Goal: Task Accomplishment & Management: Complete application form

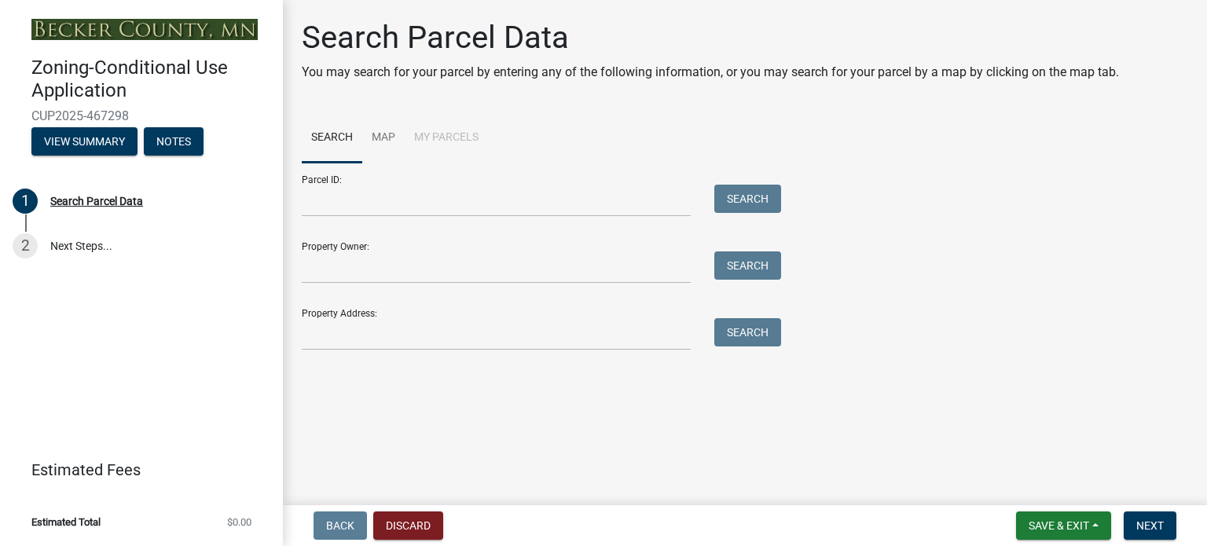
click at [569, 171] on div "Parcel ID: Search" at bounding box center [538, 190] width 472 height 54
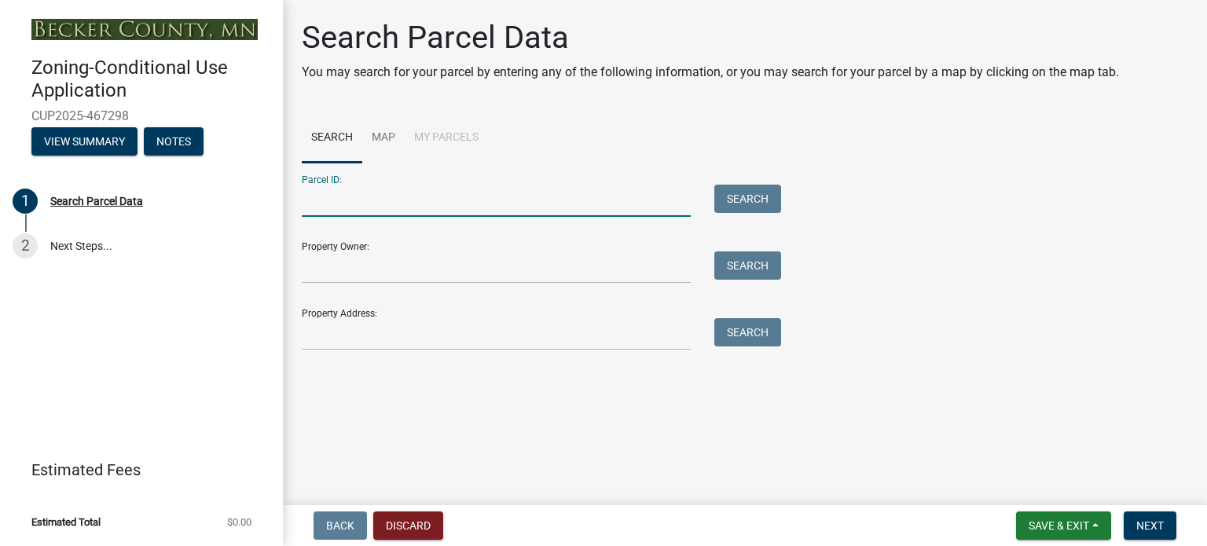
click at [418, 194] on input "Parcel ID:" at bounding box center [496, 201] width 389 height 32
type input "24.0079.000"
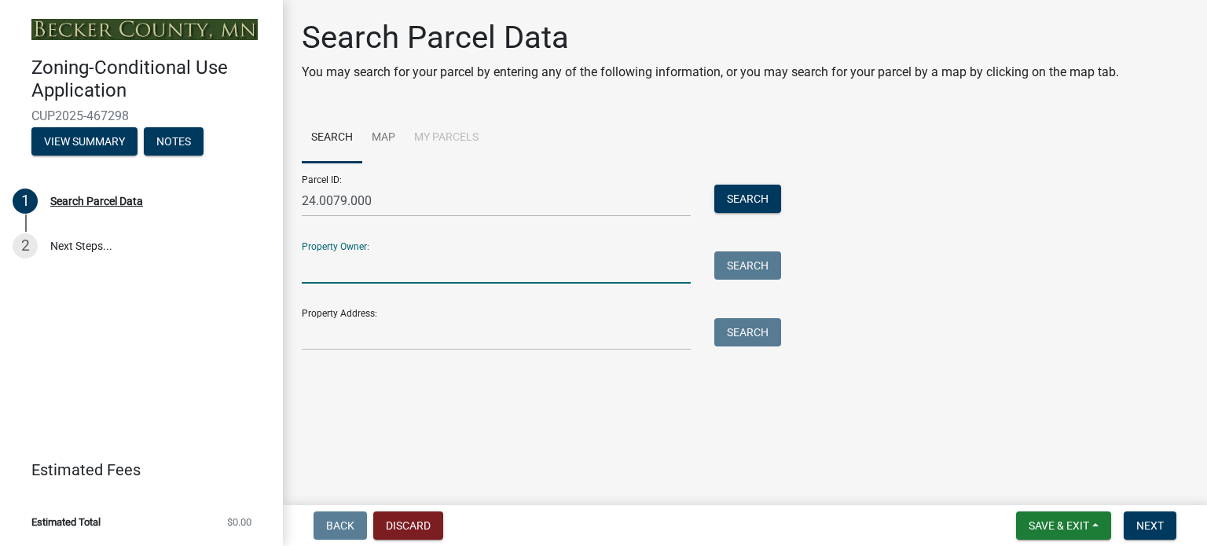
click at [423, 252] on input "Property Owner:" at bounding box center [496, 268] width 389 height 32
type input "Scott McConkey"
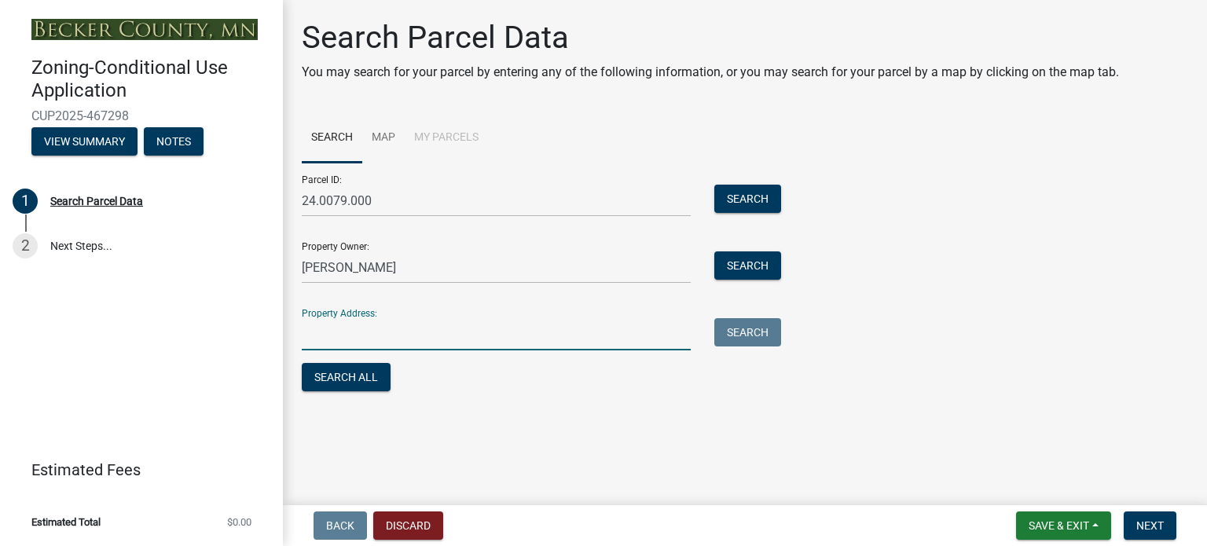
click at [432, 320] on input "Property Address:" at bounding box center [496, 334] width 389 height 32
type input "26626 Whiskey creek dr, Detroit Lakes, MN 56501"
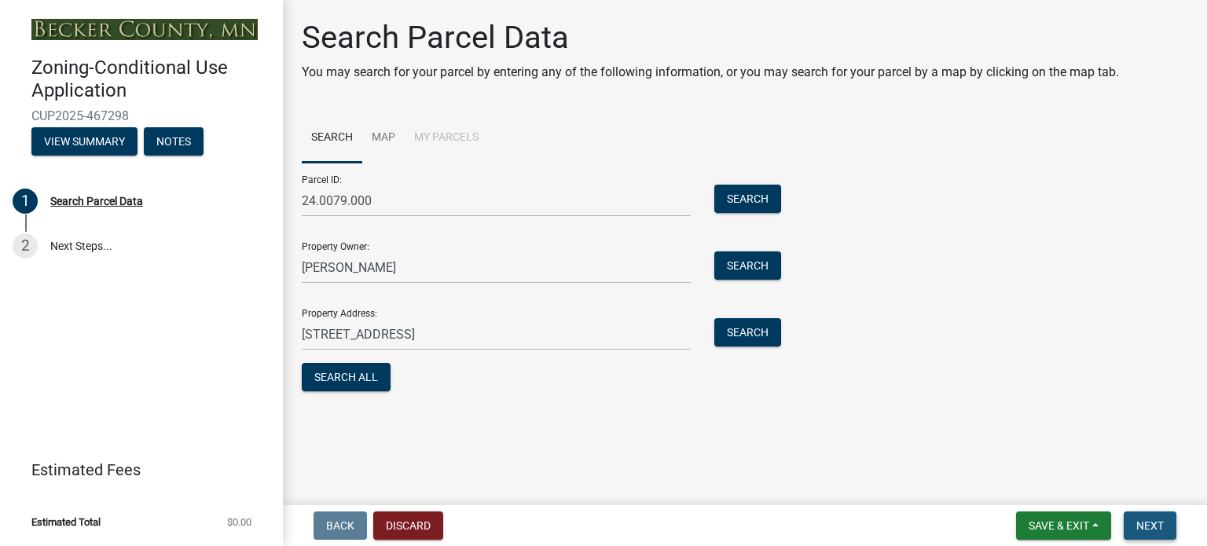
click at [1155, 527] on span "Next" at bounding box center [1151, 526] width 28 height 13
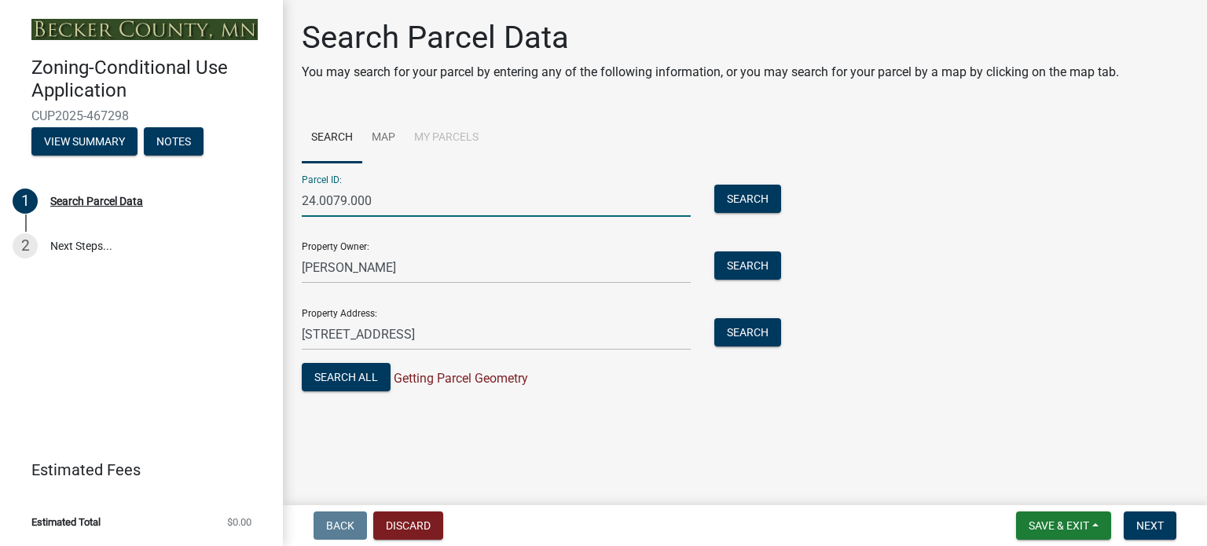
click at [318, 200] on input "24.0079.000" at bounding box center [496, 201] width 389 height 32
click at [348, 199] on input "240079.000" at bounding box center [496, 201] width 389 height 32
type input "240079000"
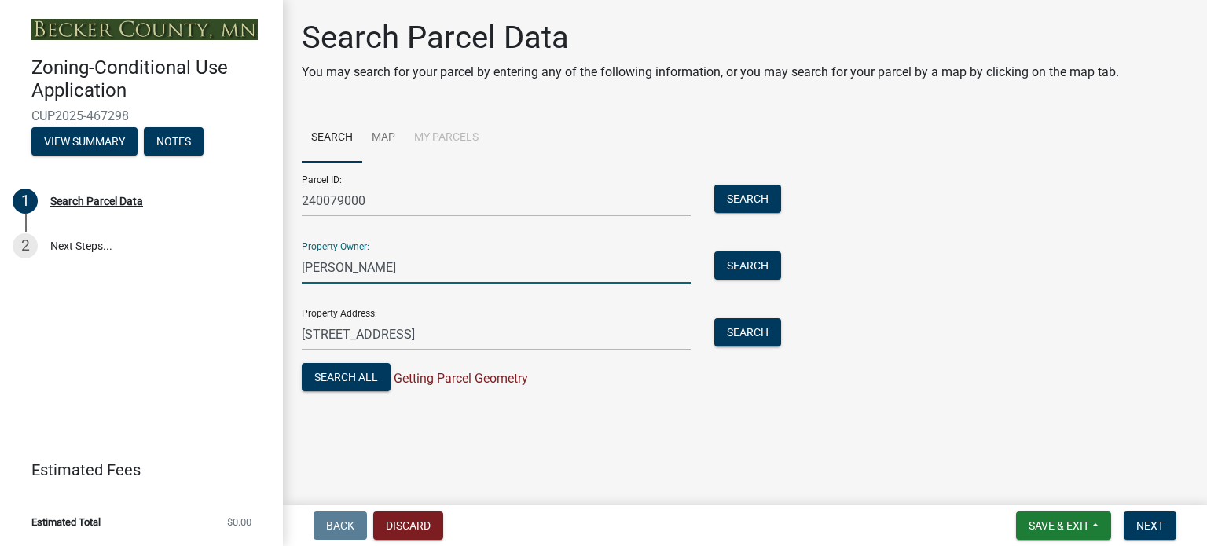
drag, startPoint x: 402, startPoint y: 266, endPoint x: 289, endPoint y: 271, distance: 113.3
click at [289, 271] on div "Search Parcel Data You may search for your parcel by entering any of the follow…" at bounding box center [745, 214] width 924 height 391
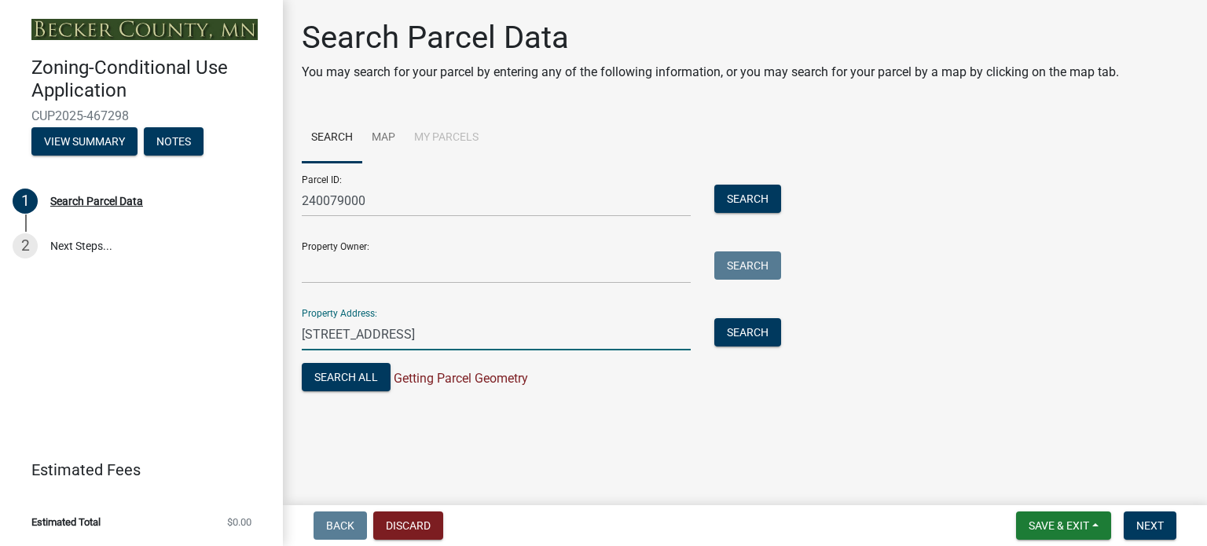
click at [585, 330] on input "26626 Whiskey creek dr, Detroit Lakes, MN 56501" at bounding box center [496, 334] width 389 height 32
drag, startPoint x: 585, startPoint y: 330, endPoint x: 302, endPoint y: 336, distance: 283.1
click at [302, 336] on input "26626 Whiskey creek dr, Detroit Lakes, MN 56501" at bounding box center [496, 334] width 389 height 32
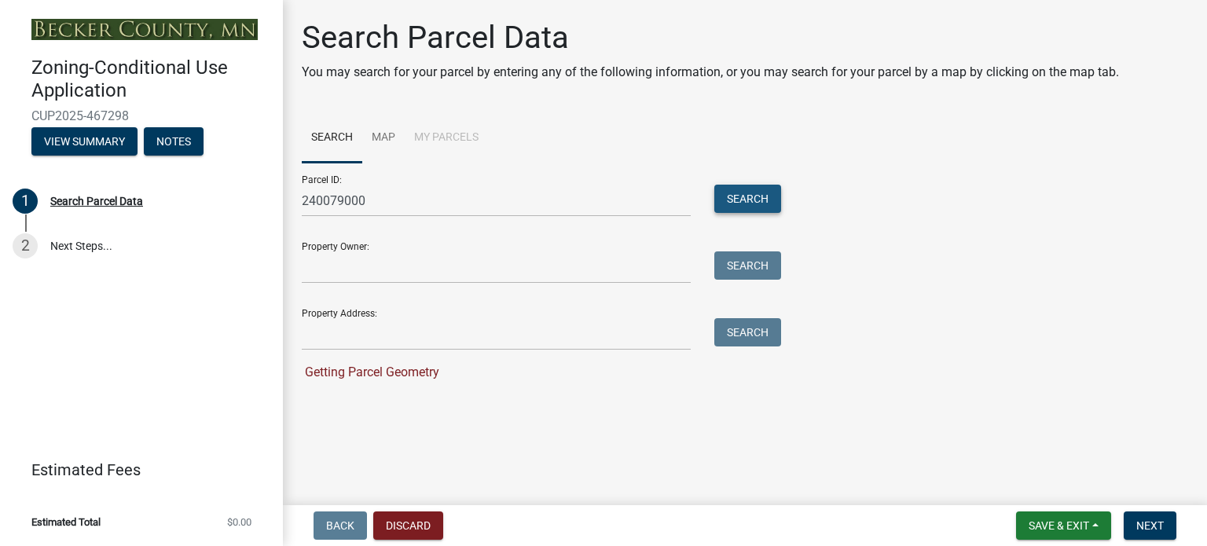
click at [748, 193] on button "Search" at bounding box center [748, 199] width 67 height 28
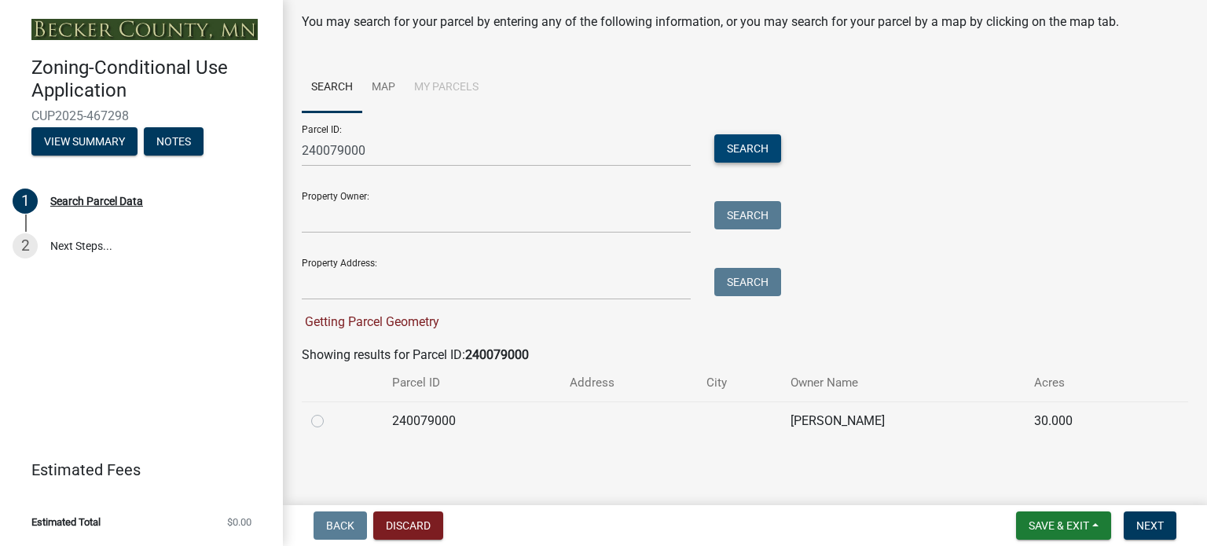
scroll to position [52, 0]
click at [330, 410] on label at bounding box center [330, 410] width 0 height 0
click at [330, 417] on input "radio" at bounding box center [335, 415] width 10 height 10
radio input "true"
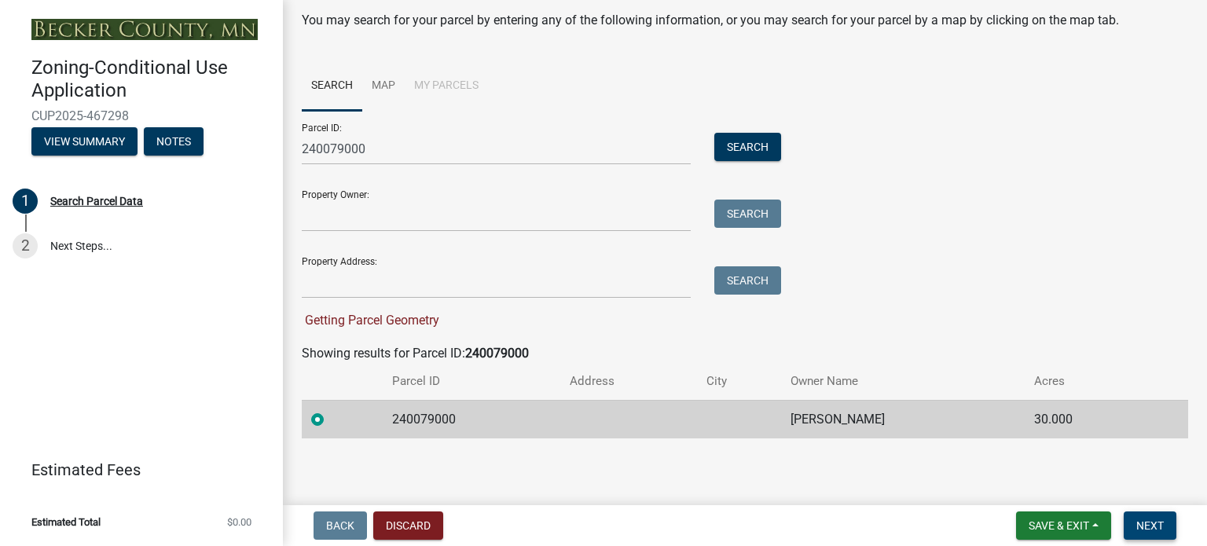
scroll to position [20, 0]
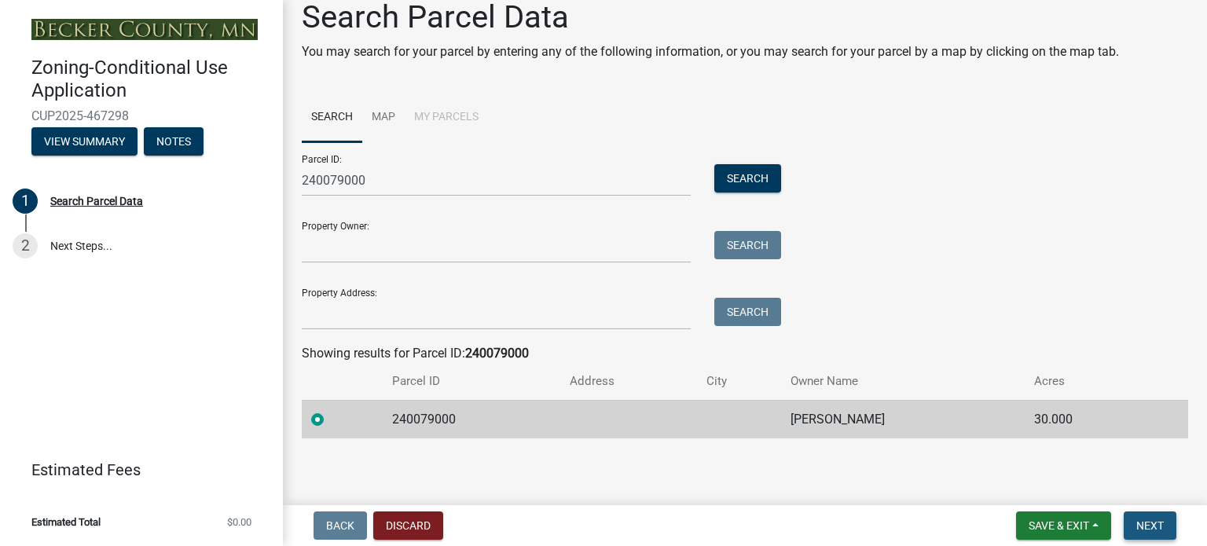
click at [1152, 530] on span "Next" at bounding box center [1151, 526] width 28 height 13
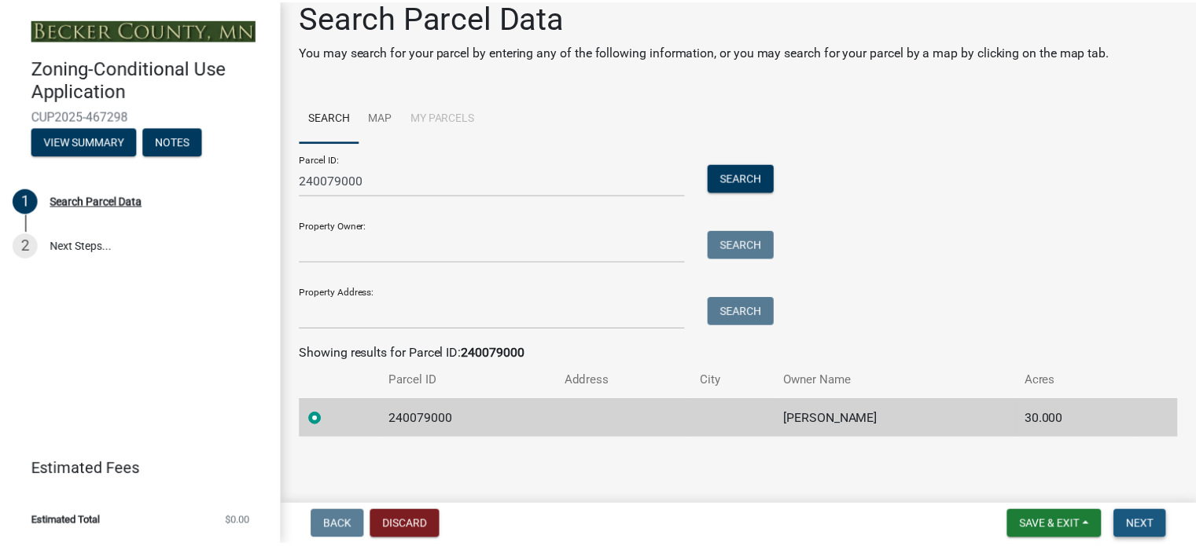
scroll to position [0, 0]
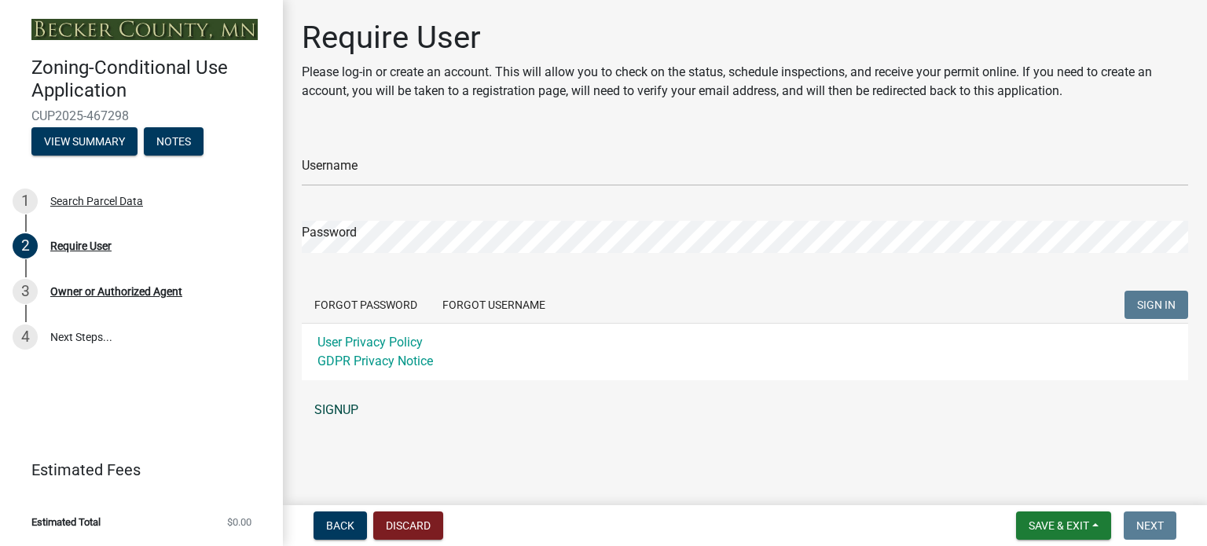
click at [342, 411] on link "SIGNUP" at bounding box center [745, 410] width 887 height 31
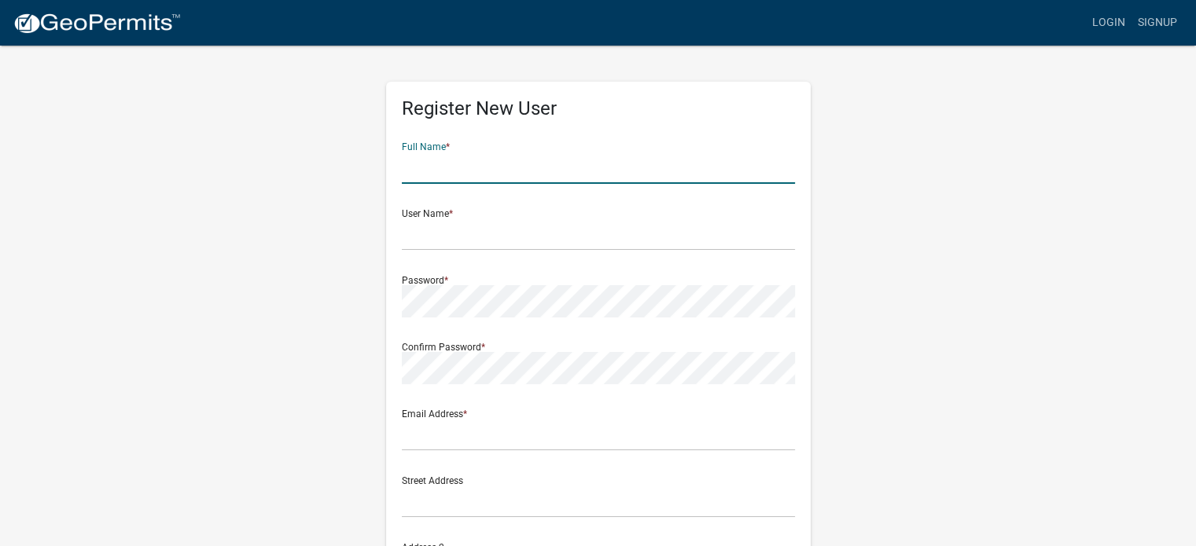
click at [496, 169] on input "text" at bounding box center [598, 168] width 393 height 32
type input "[PERSON_NAME]"
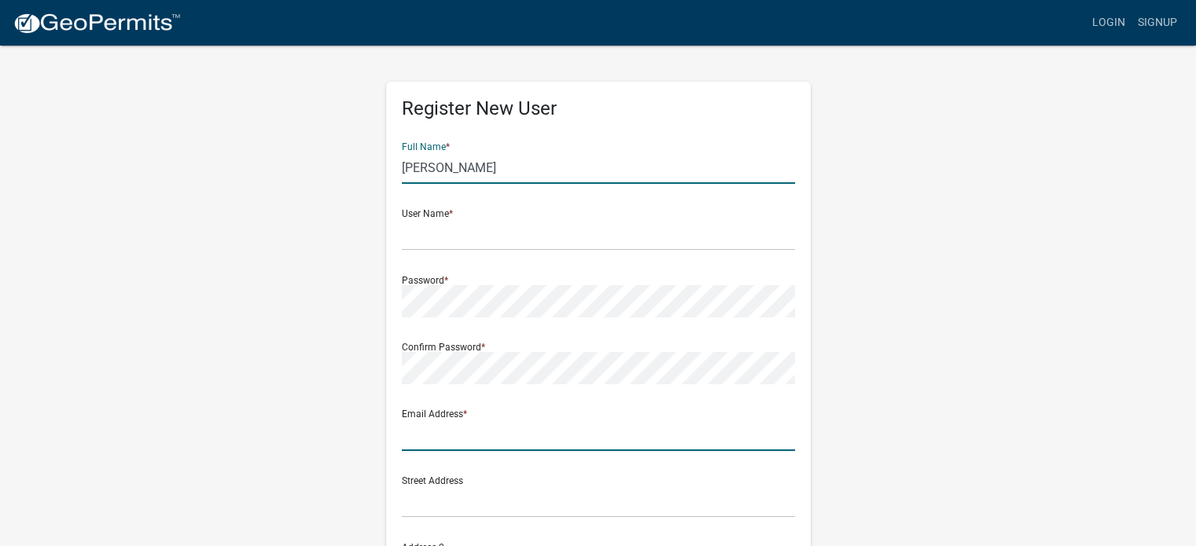
type input "[EMAIL_ADDRESS][DOMAIN_NAME]"
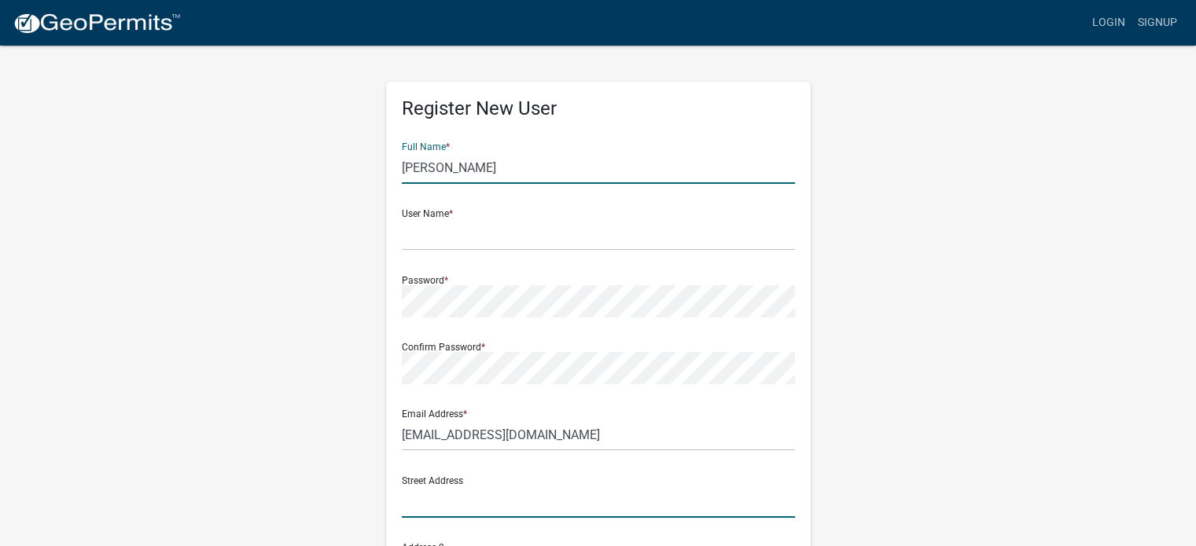
type input "[STREET_ADDRESS],"
type input "Detroit Lakes"
type input "[US_STATE]"
type input "56501"
type input "2182807784"
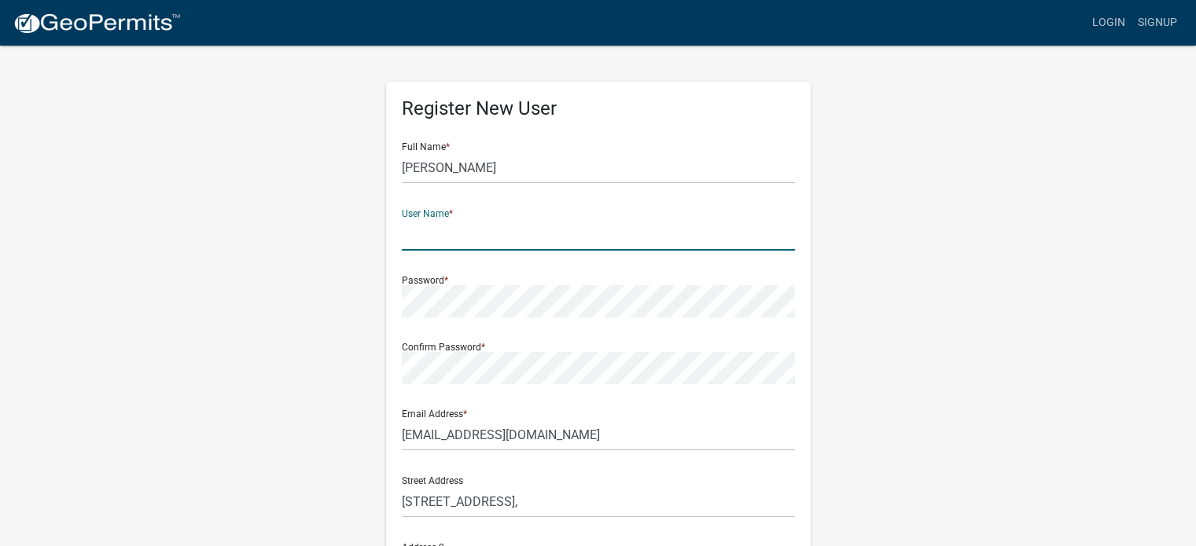
click at [509, 227] on input "text" at bounding box center [598, 235] width 393 height 32
type input "bigtoyz"
click at [500, 283] on div "Password *" at bounding box center [598, 290] width 393 height 54
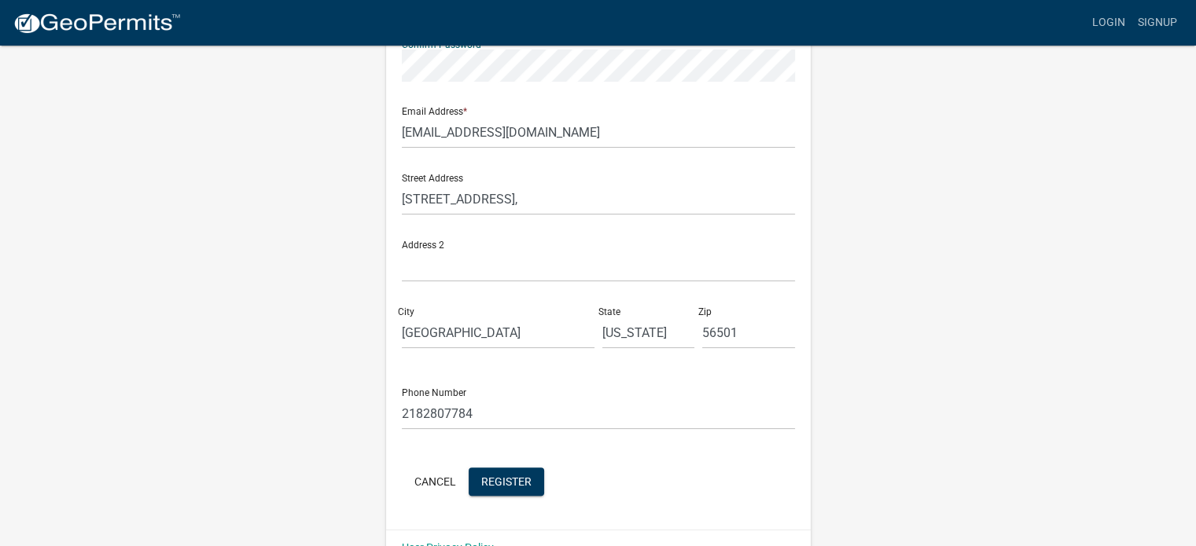
scroll to position [338, 0]
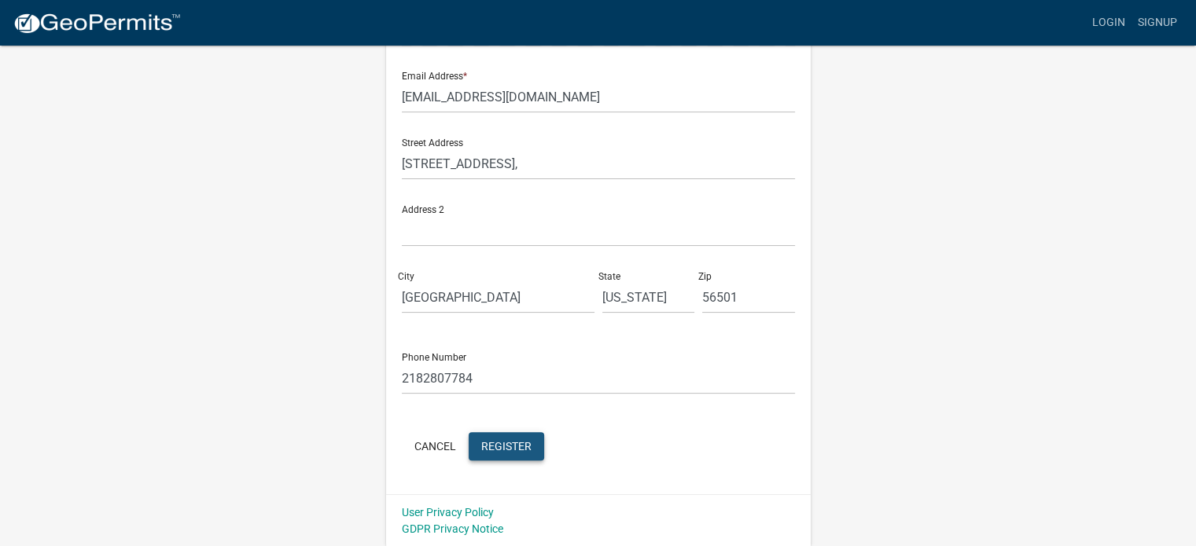
click at [509, 439] on span "Register" at bounding box center [506, 445] width 50 height 13
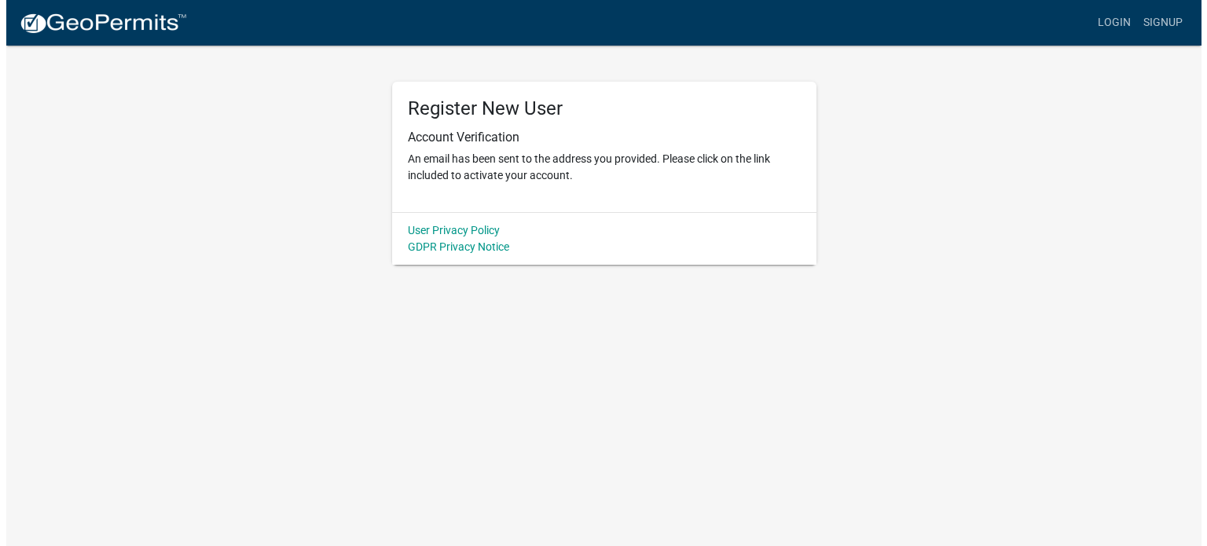
scroll to position [0, 0]
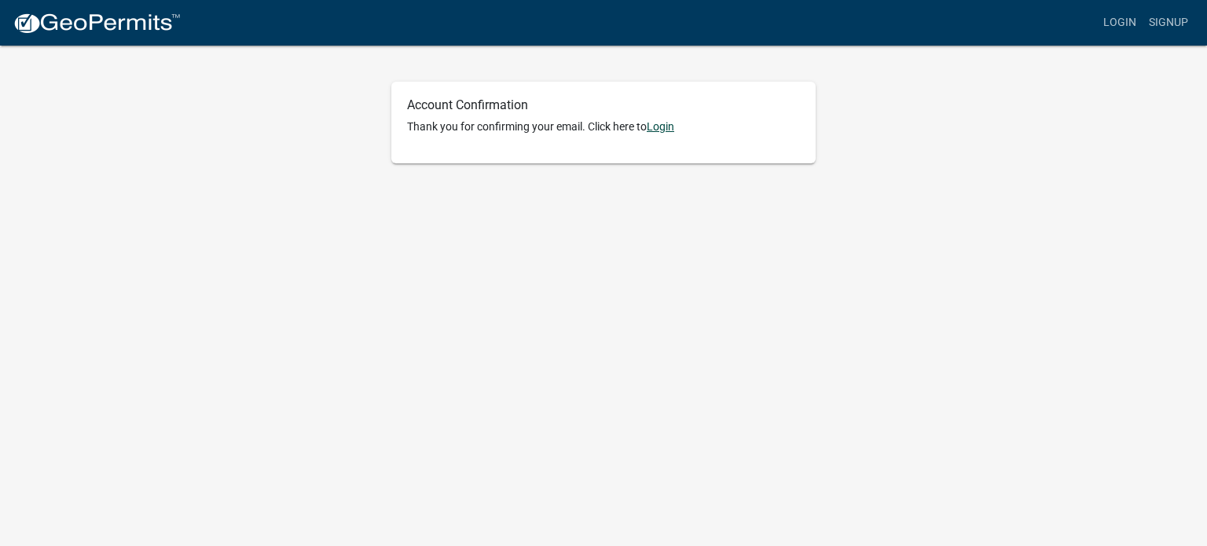
click at [663, 129] on link "Login" at bounding box center [661, 126] width 28 height 13
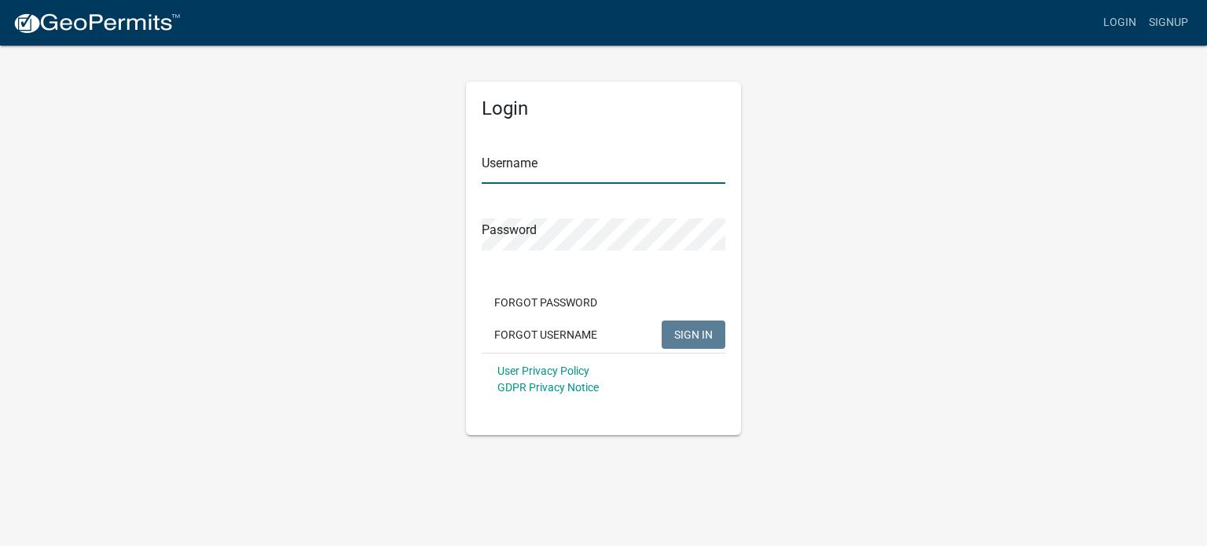
type input "bigtoyz"
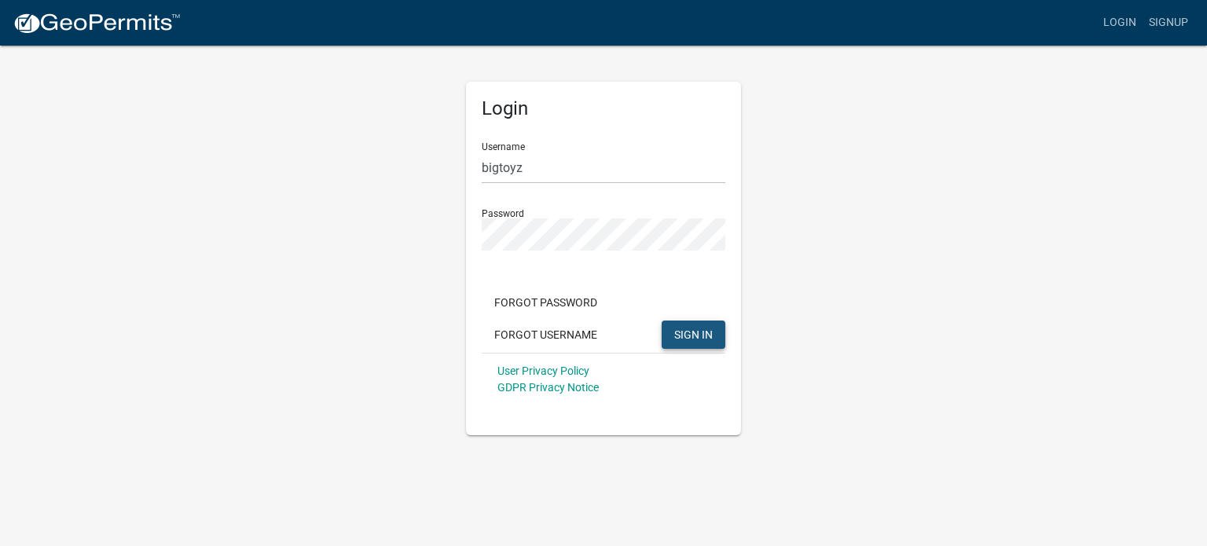
click at [695, 337] on span "SIGN IN" at bounding box center [693, 334] width 39 height 13
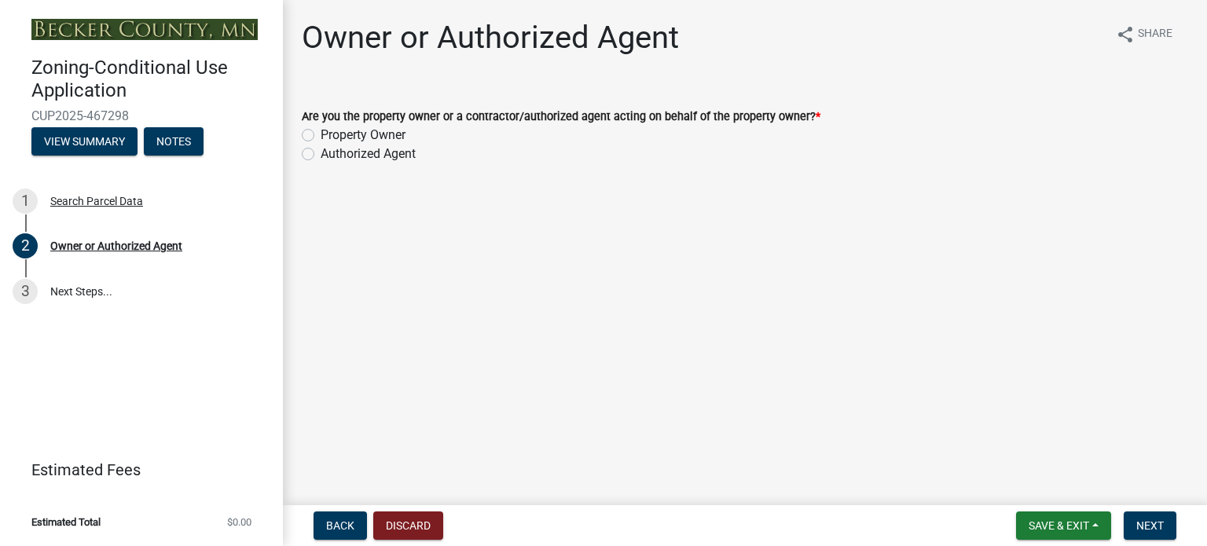
click at [321, 151] on label "Authorized Agent" at bounding box center [368, 154] width 95 height 19
click at [321, 151] on input "Authorized Agent" at bounding box center [326, 150] width 10 height 10
radio input "true"
click at [1145, 524] on span "Next" at bounding box center [1151, 526] width 28 height 13
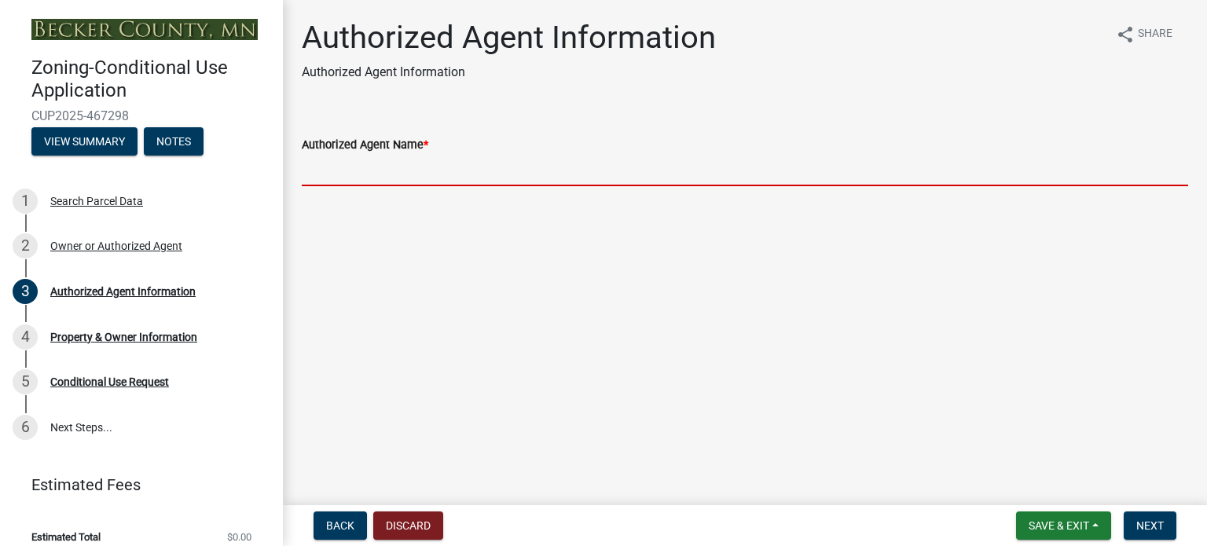
click at [472, 154] on input "Authorized Agent Name *" at bounding box center [745, 170] width 887 height 32
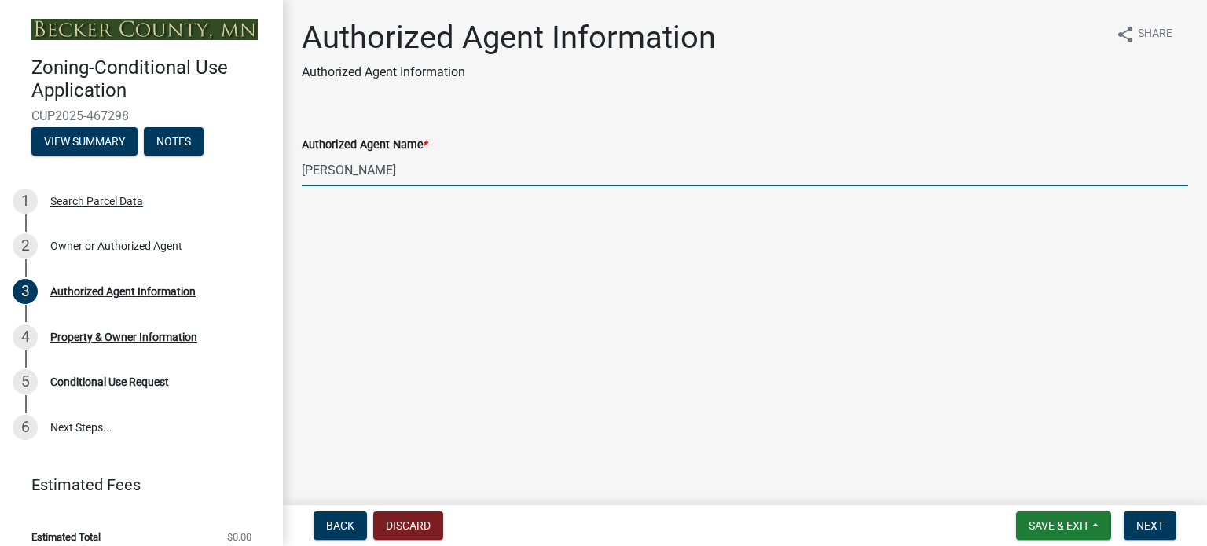
type input "[PERSON_NAME]"
click at [1152, 529] on span "Next" at bounding box center [1151, 526] width 28 height 13
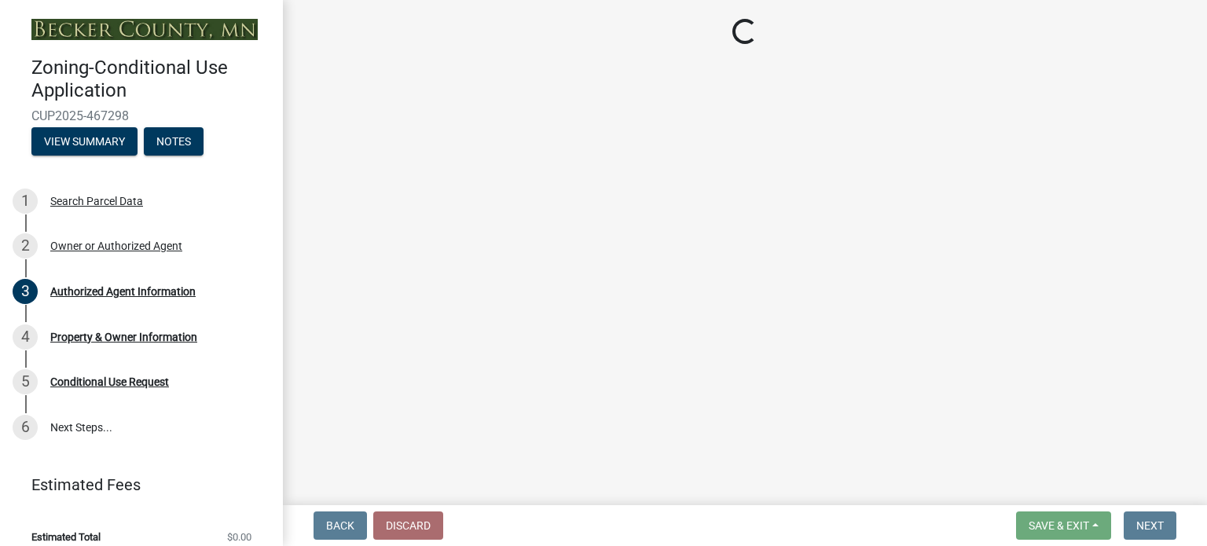
select select "5410f557-fef7-4bfd-8544-6d7081686d09"
select select "0e79f035-f2f6-43fe-a462-01258263bb7e"
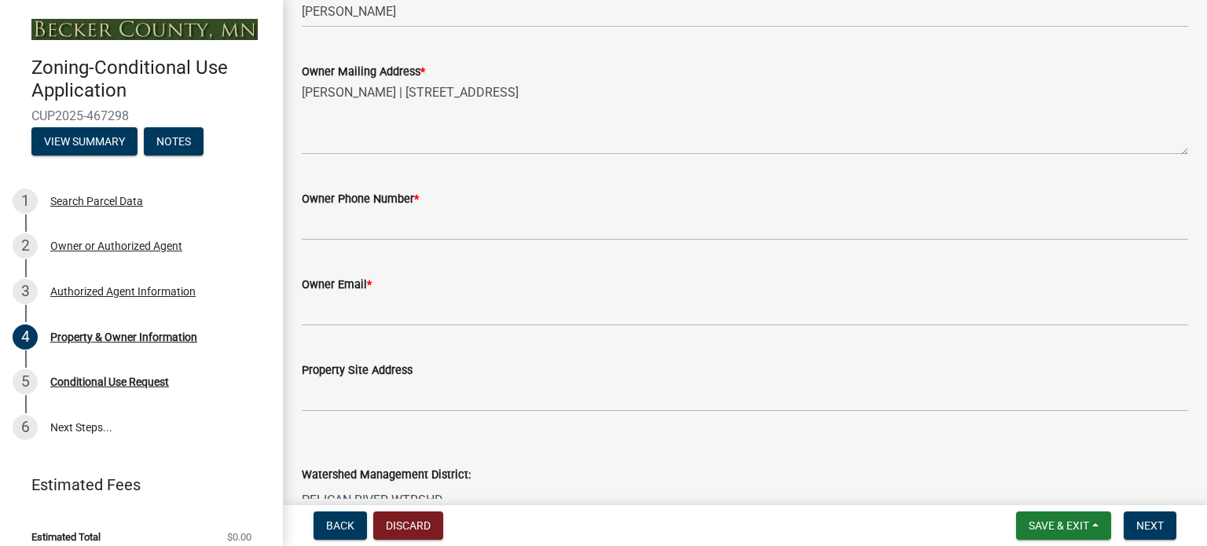
scroll to position [353, 0]
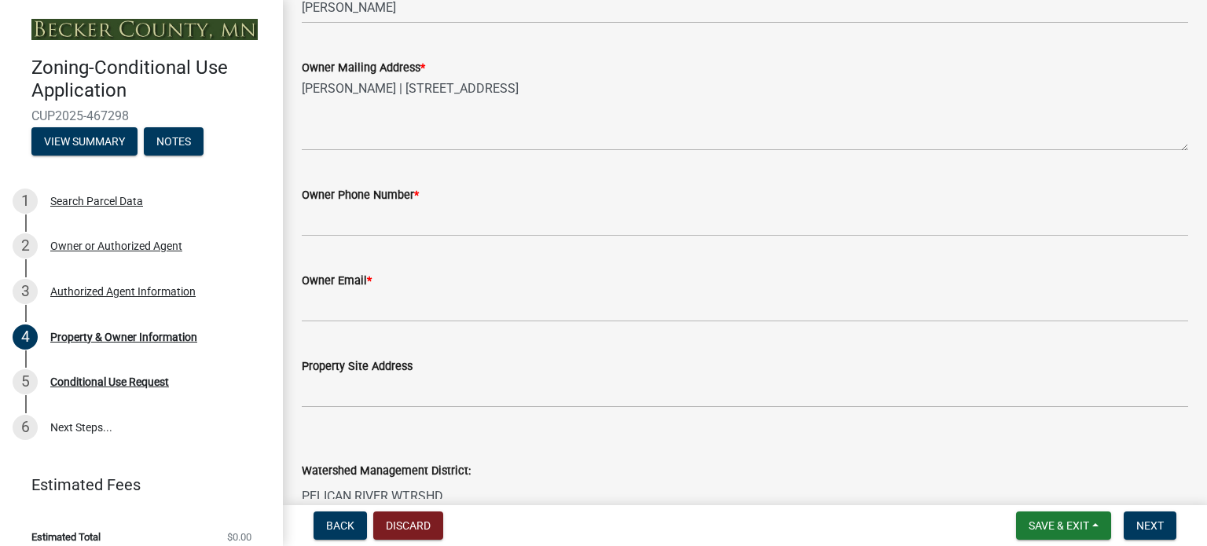
click at [584, 189] on div "Owner Phone Number *" at bounding box center [745, 195] width 887 height 19
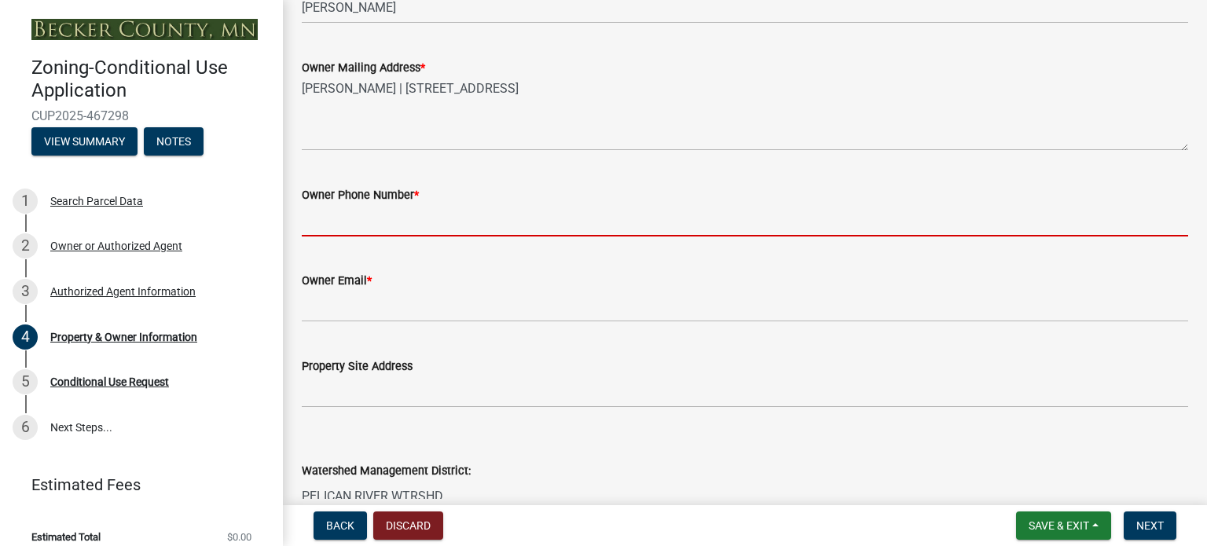
click at [560, 224] on input "Owner Phone Number *" at bounding box center [745, 220] width 887 height 32
type input "2182807784"
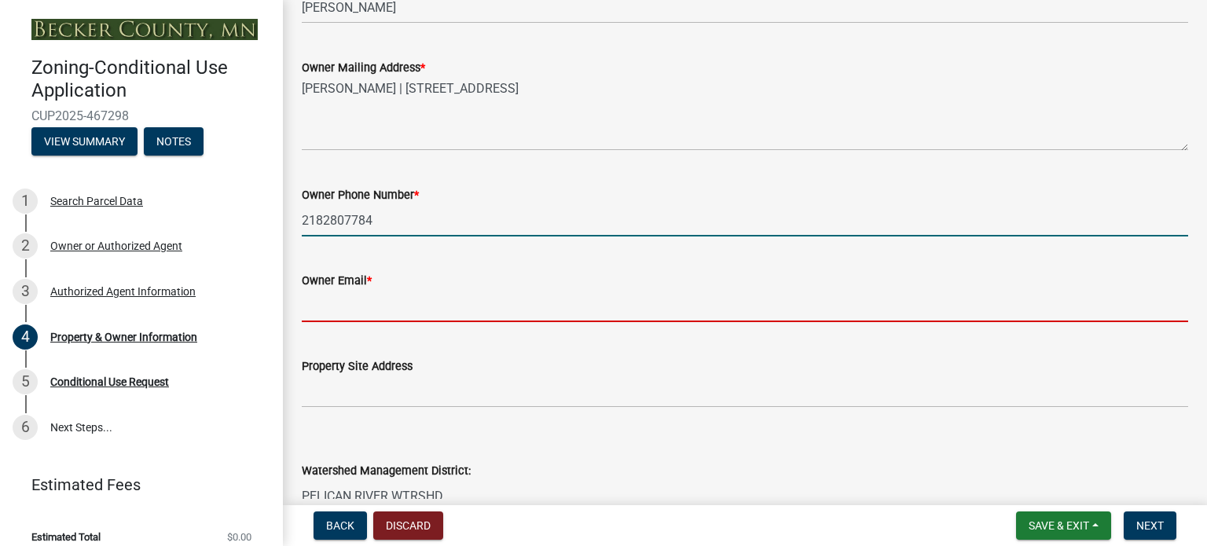
type input "[EMAIL_ADDRESS][DOMAIN_NAME]"
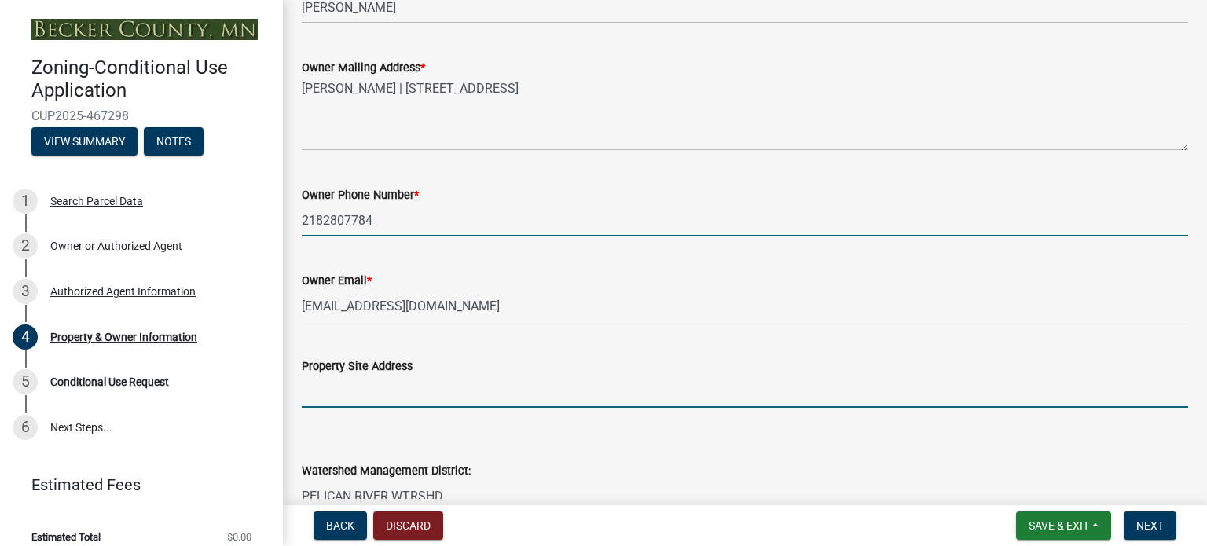
type input "[STREET_ADDRESS],"
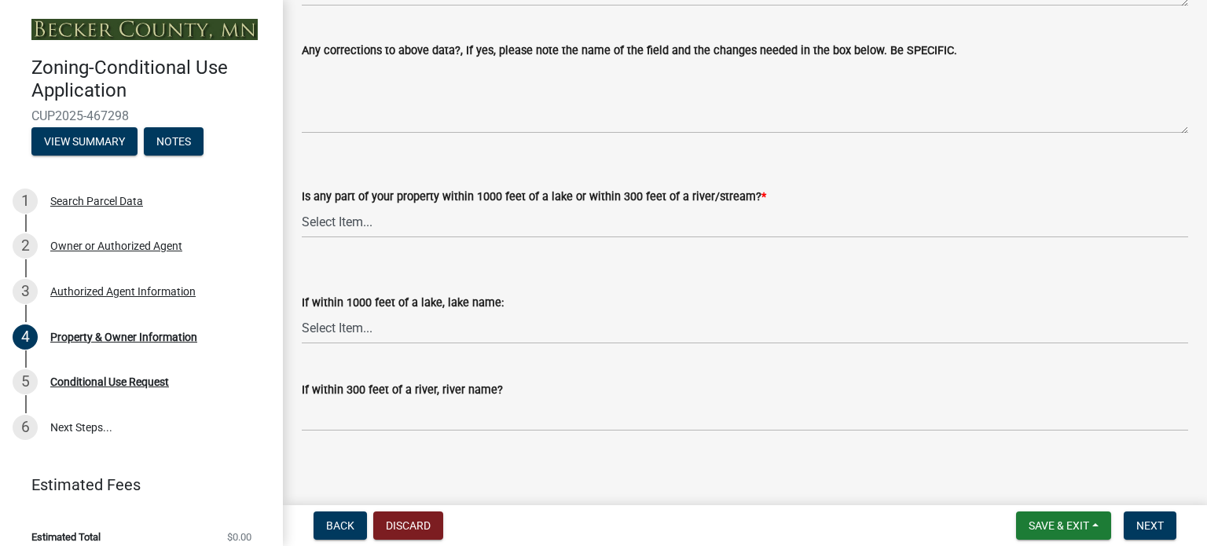
scroll to position [1272, 0]
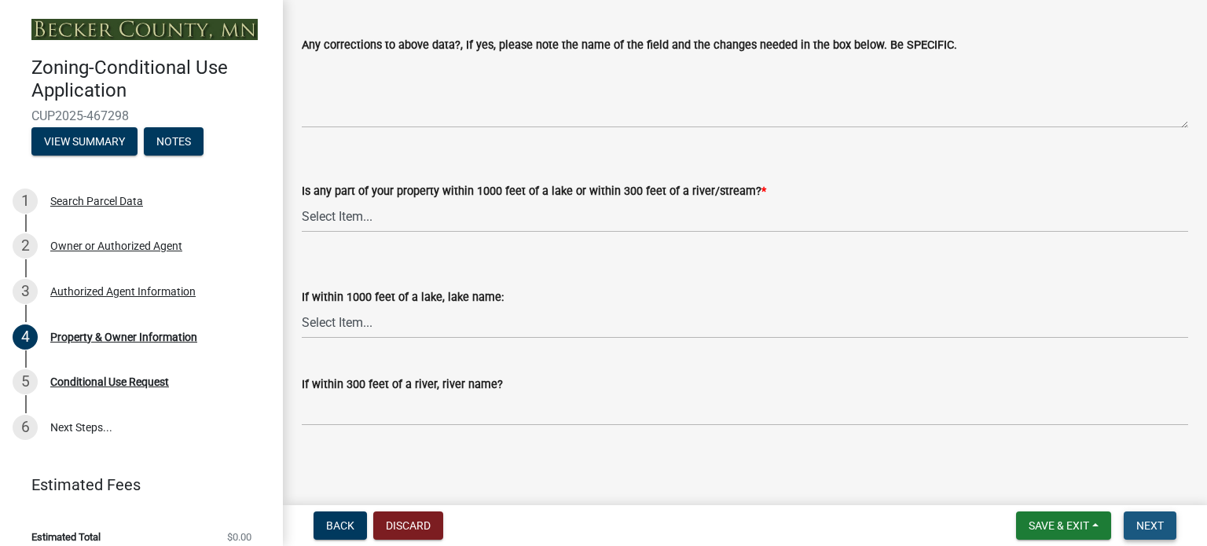
click at [1152, 521] on span "Next" at bounding box center [1151, 526] width 28 height 13
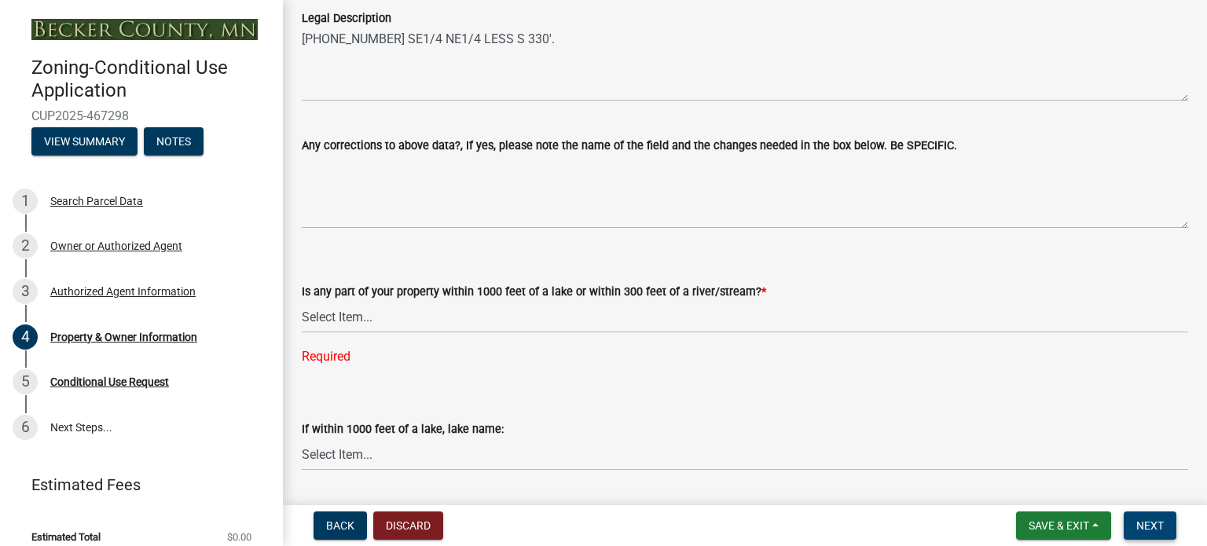
scroll to position [1181, 0]
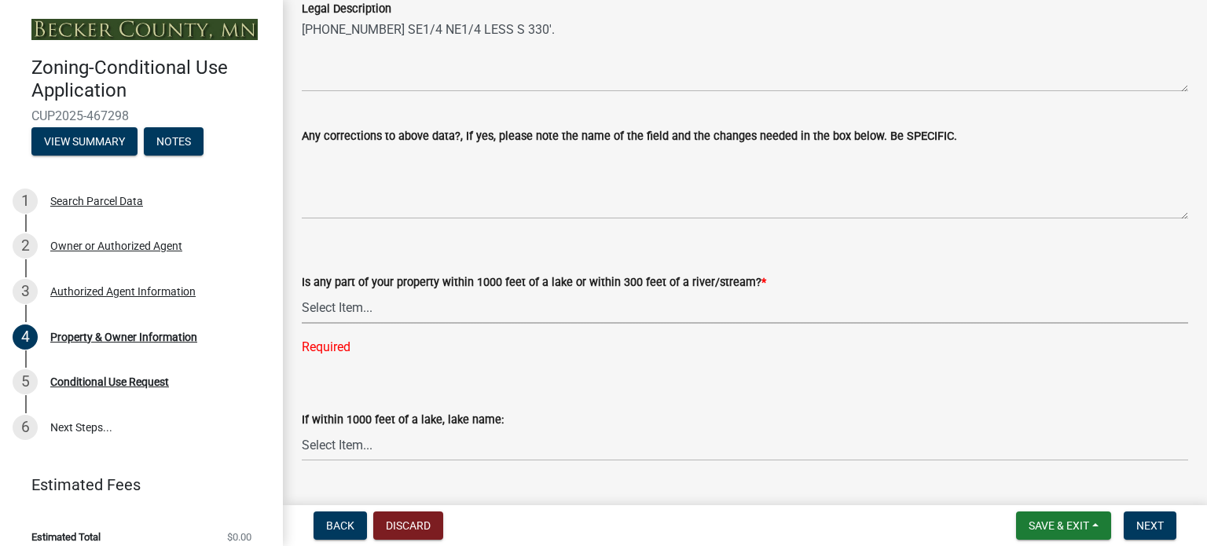
click at [438, 312] on select "Select Item... Yes No" at bounding box center [745, 308] width 887 height 32
click at [302, 292] on select "Select Item... Yes No" at bounding box center [745, 308] width 887 height 32
select select "1f57bdbb-1079-4802-8860-67b00124d3c4"
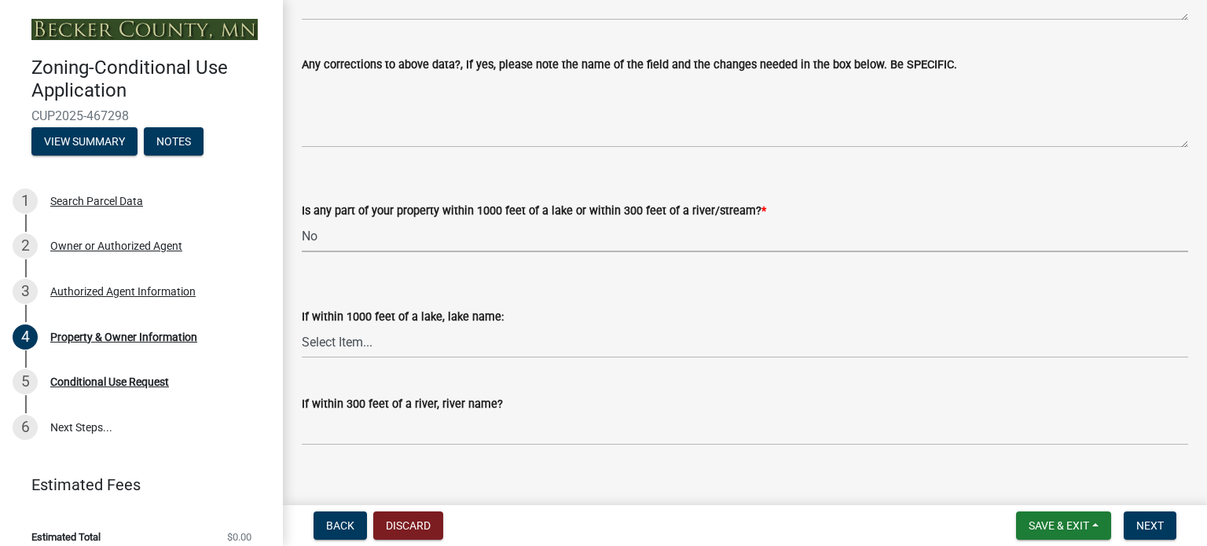
scroll to position [1272, 0]
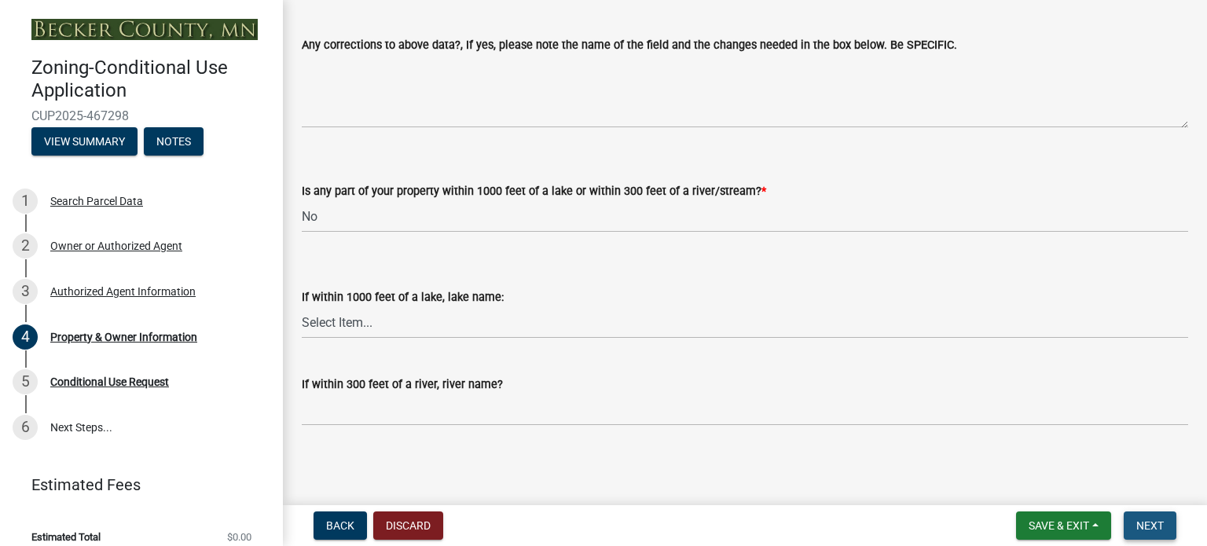
click at [1149, 527] on span "Next" at bounding box center [1151, 526] width 28 height 13
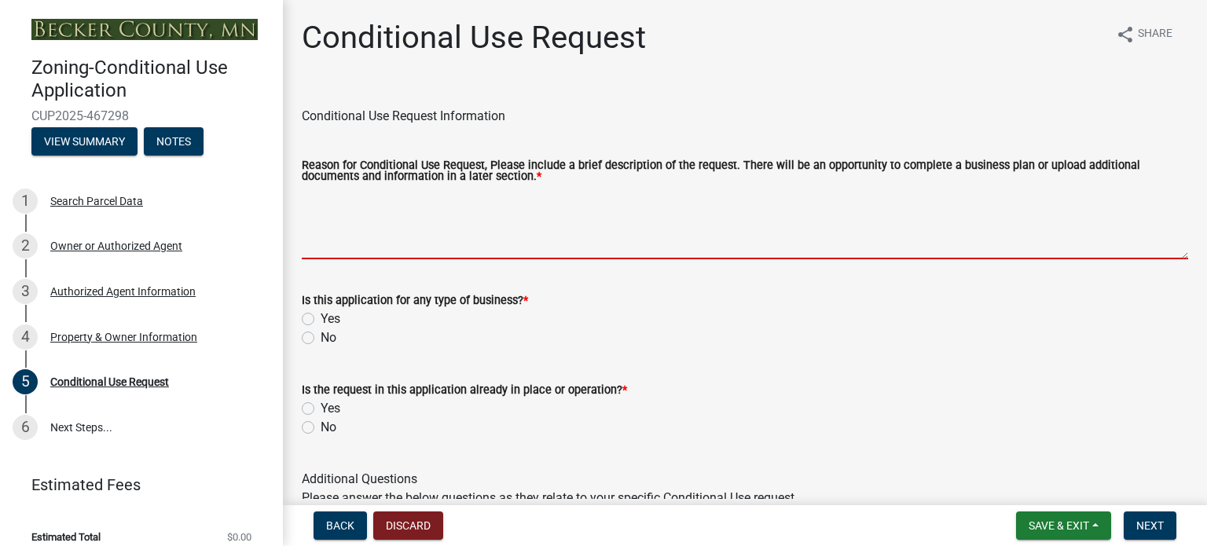
click at [568, 196] on textarea "Reason for Conditional Use Request, Please include a brief description of the r…" at bounding box center [745, 223] width 887 height 74
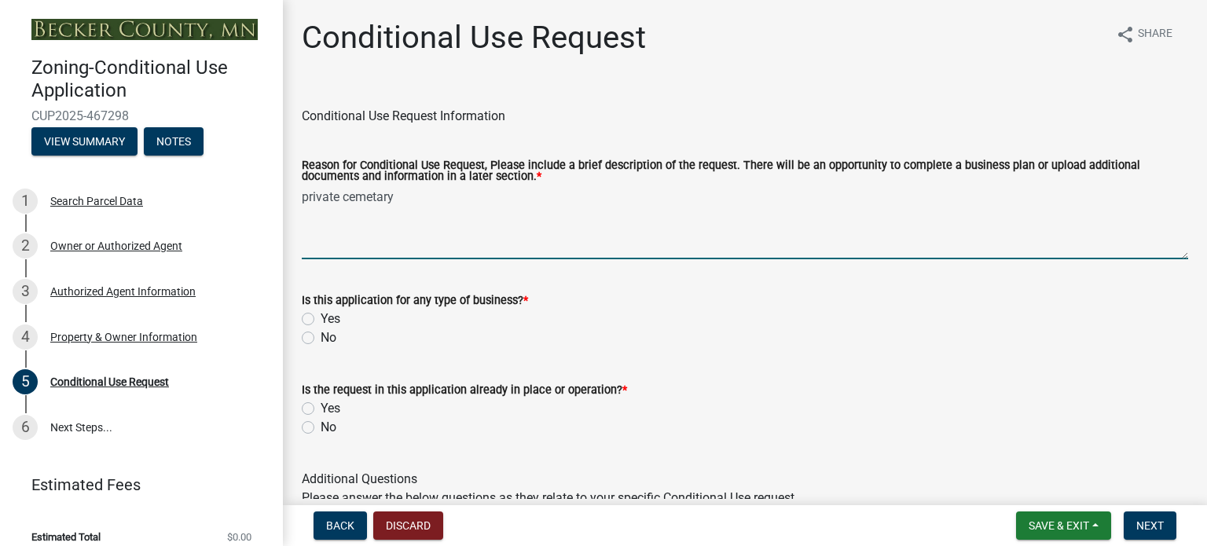
type textarea "private cemetary"
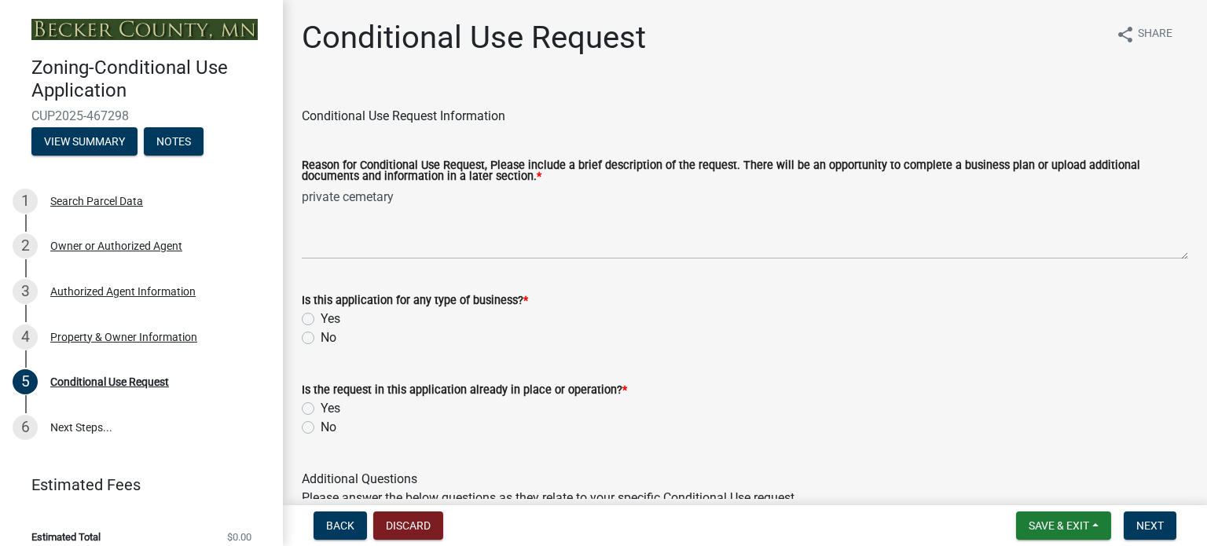
click at [321, 339] on label "No" at bounding box center [329, 338] width 16 height 19
click at [321, 339] on input "No" at bounding box center [326, 334] width 10 height 10
radio input "true"
click at [321, 428] on label "No" at bounding box center [329, 427] width 16 height 19
click at [321, 428] on input "No" at bounding box center [326, 423] width 10 height 10
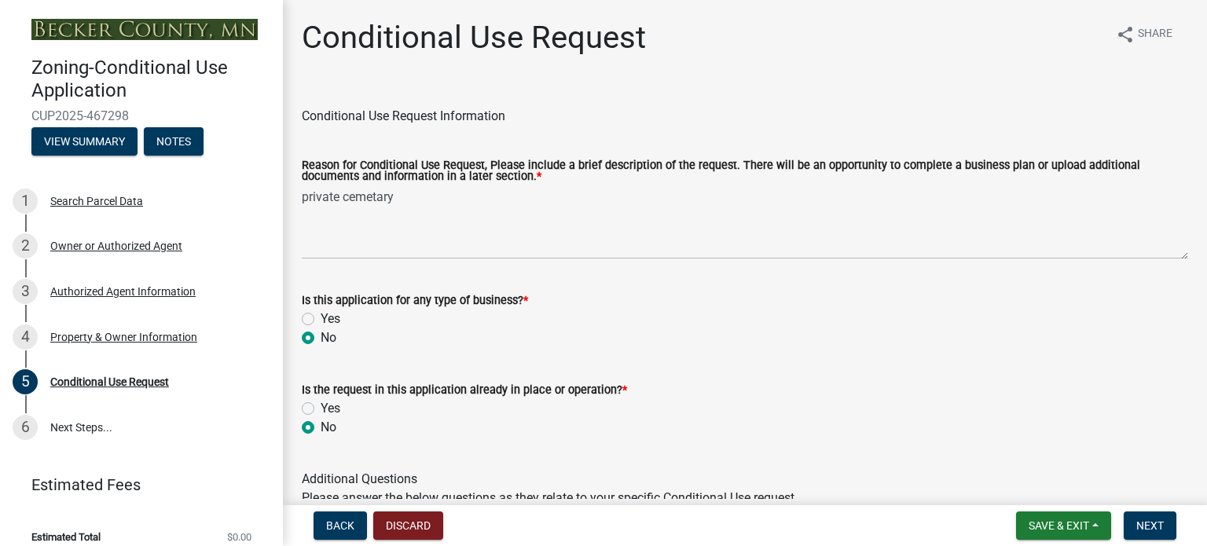
radio input "true"
click at [321, 399] on input "Yes" at bounding box center [326, 404] width 10 height 10
radio input "true"
click at [321, 428] on label "No" at bounding box center [329, 427] width 16 height 19
click at [321, 428] on input "No" at bounding box center [326, 423] width 10 height 10
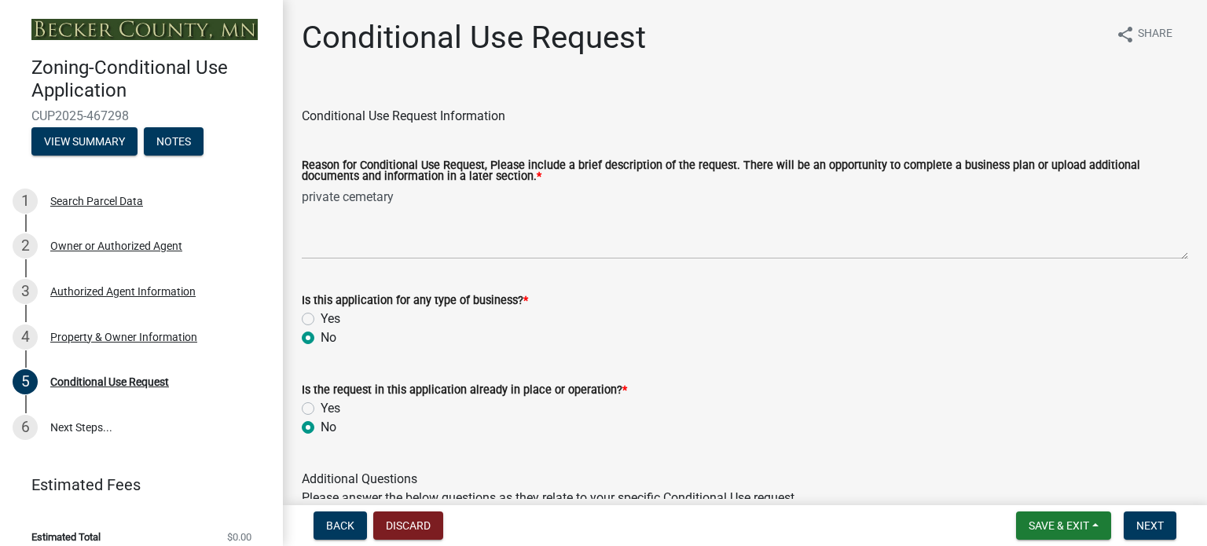
radio input "true"
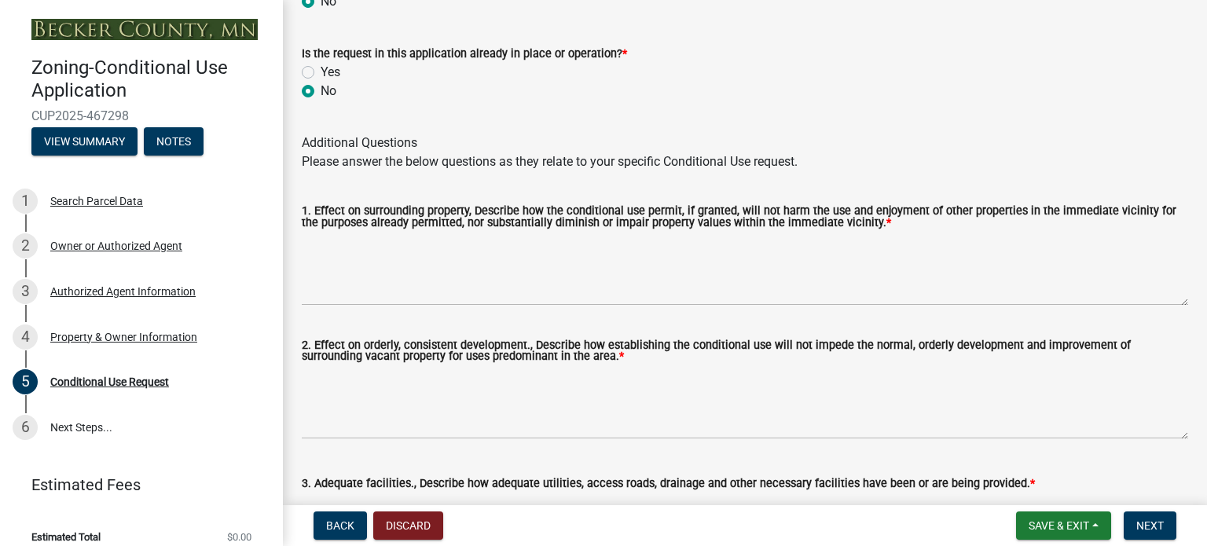
scroll to position [346, 0]
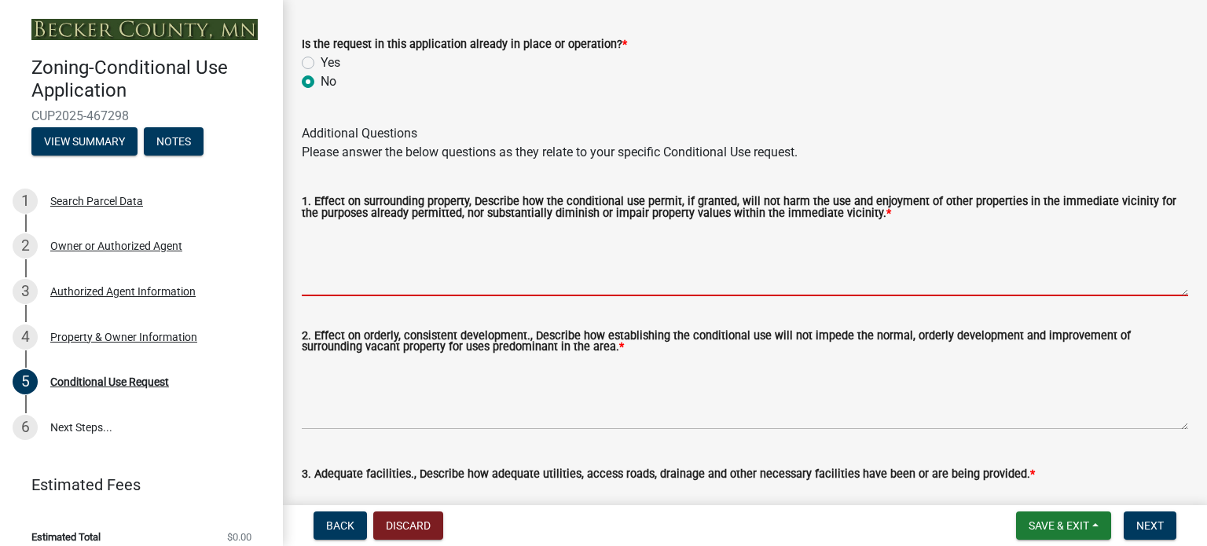
click at [507, 278] on textarea "1. Effect on surrounding property, Describe how the conditional use permit, if …" at bounding box center [745, 259] width 887 height 74
type textarea "I"
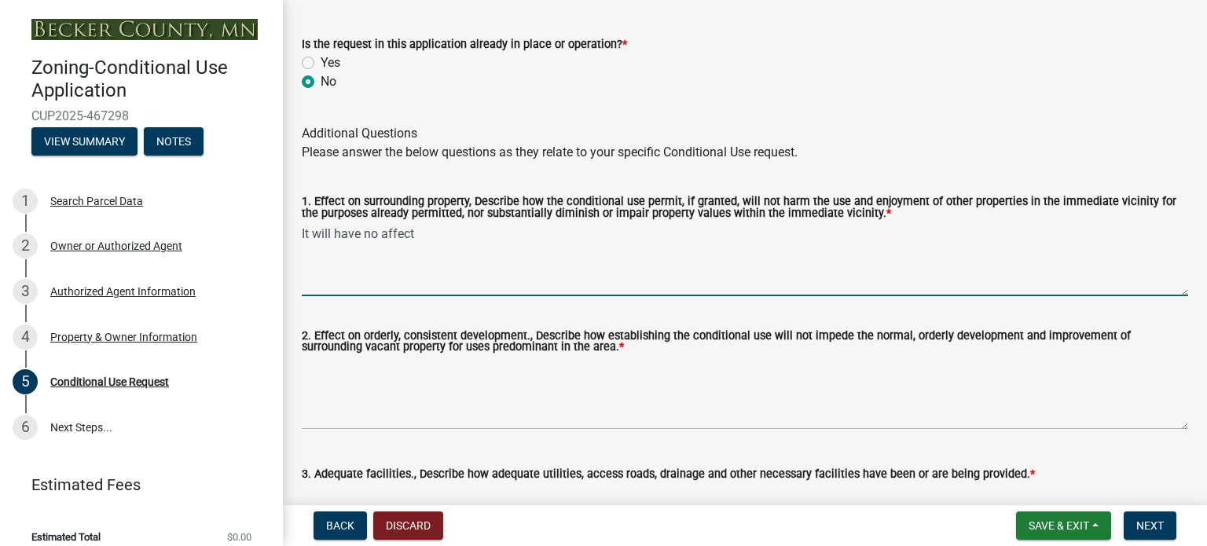
type textarea "It will have no affect"
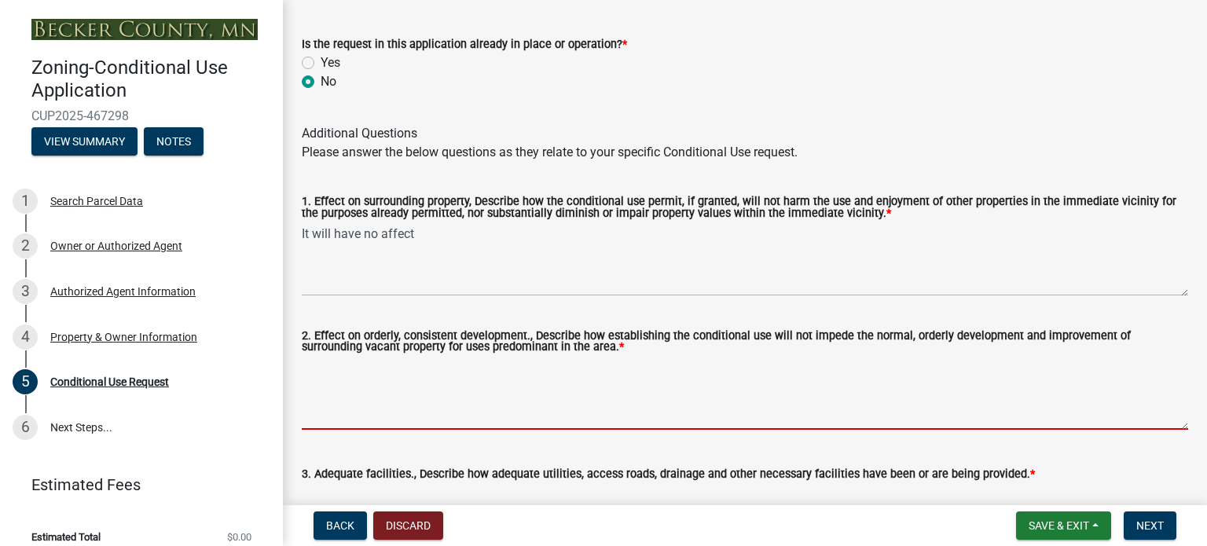
click at [532, 373] on textarea "2. Effect on orderly, consistent development., Describe how establishing the co…" at bounding box center [745, 393] width 887 height 74
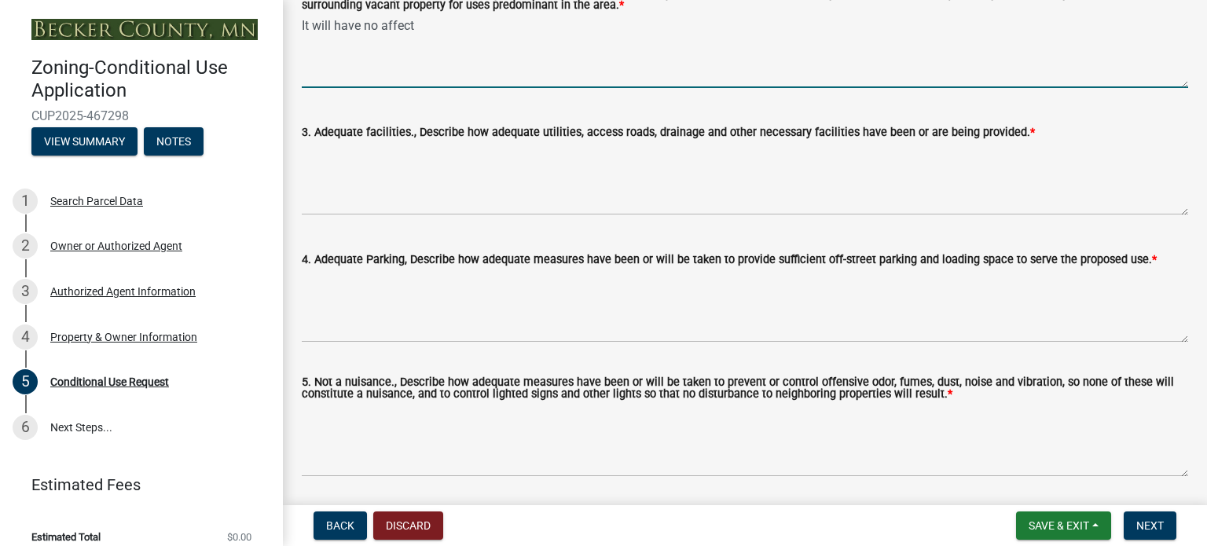
scroll to position [691, 0]
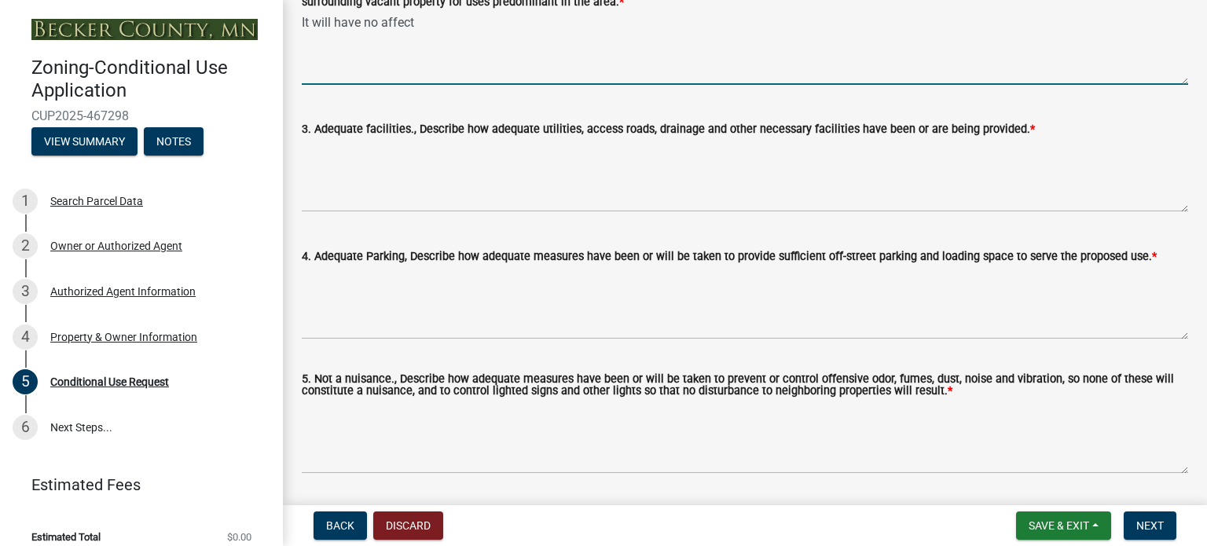
type textarea "It will have no affect"
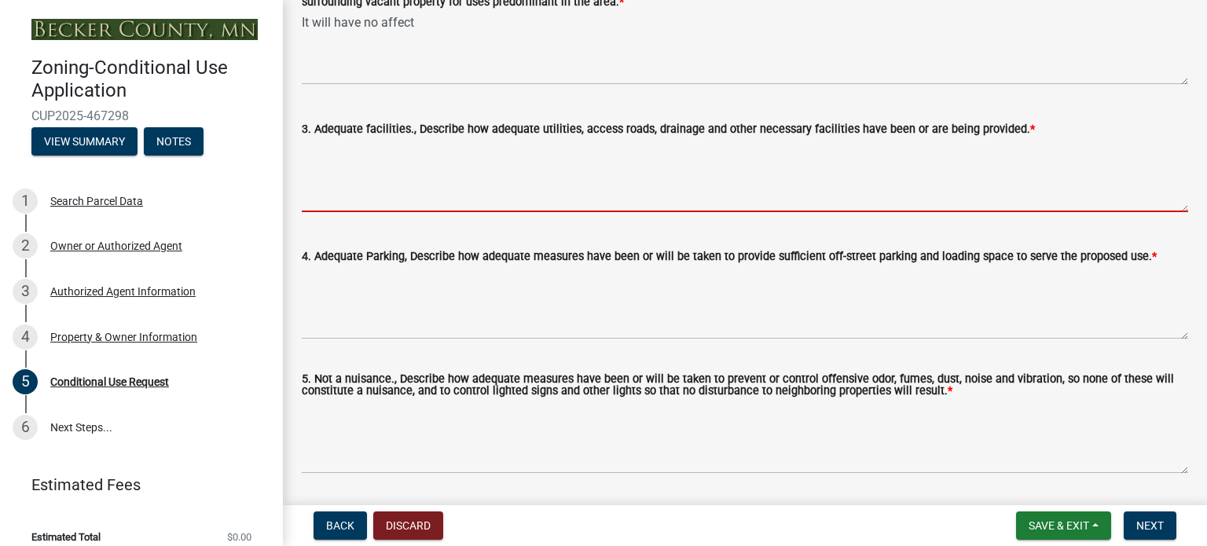
click at [418, 184] on textarea "3. Adequate facilities., Describe how adequate utilities, access roads, drainag…" at bounding box center [745, 175] width 887 height 74
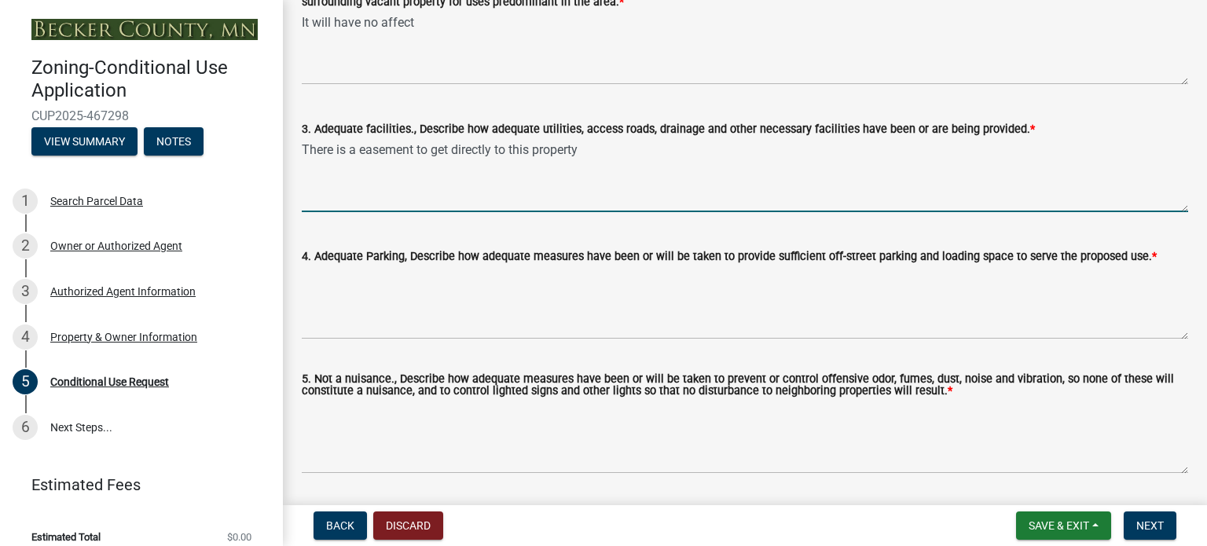
type textarea "There is a easement to get directly to this property"
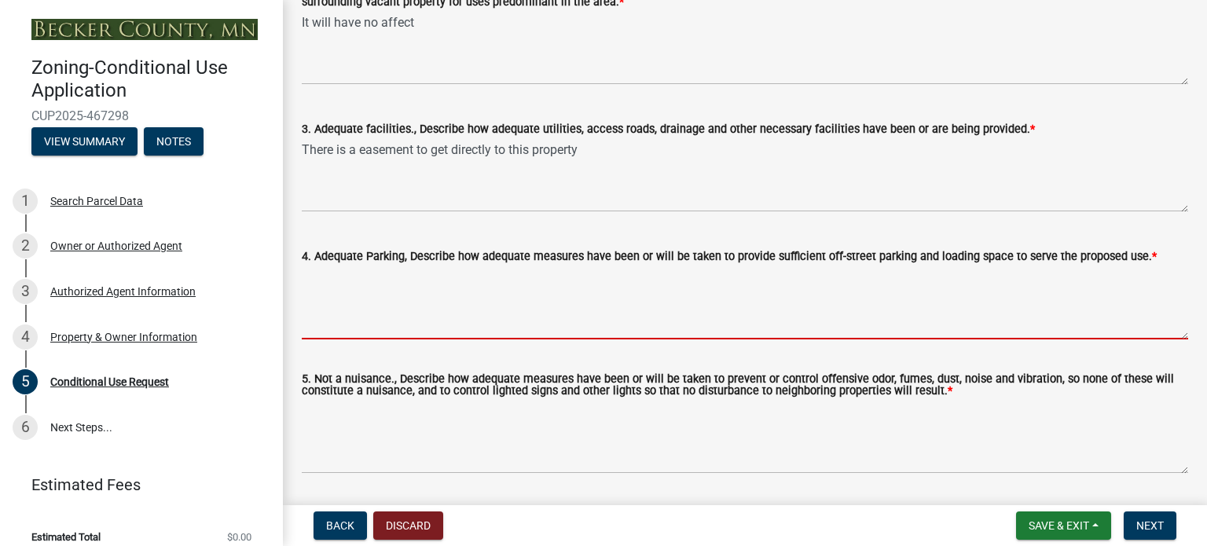
click at [469, 286] on textarea "4. Adequate Parking, Describe how adequate measures have been or will be taken …" at bounding box center [745, 303] width 887 height 74
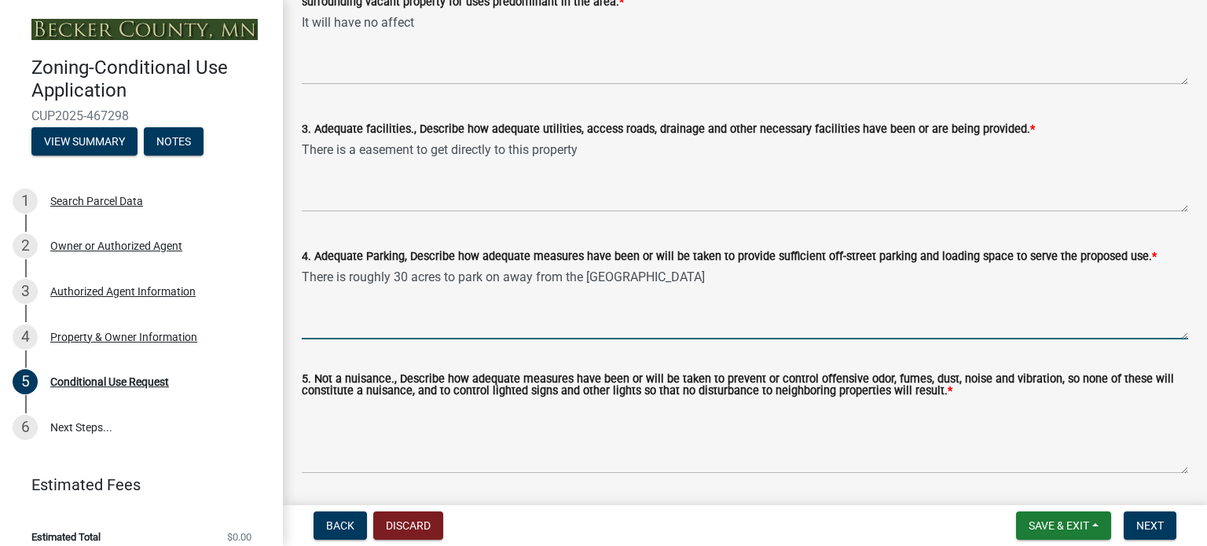
type textarea "There is roughly 30 acres to park on away from the [GEOGRAPHIC_DATA]"
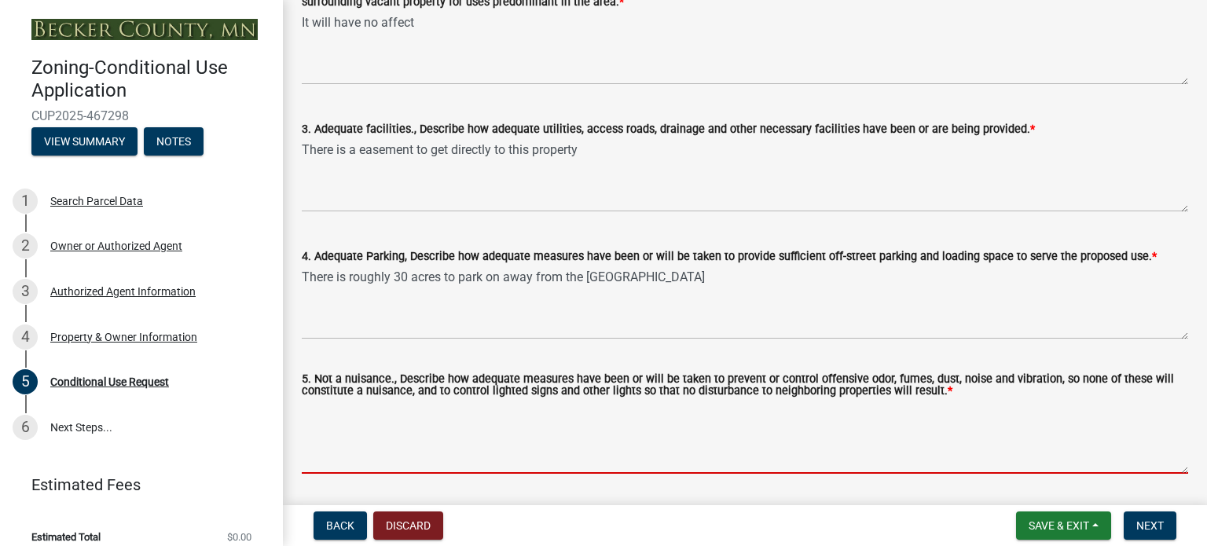
click at [767, 431] on textarea "5. Not a nuisance., Describe how adequate measures have been or will be taken t…" at bounding box center [745, 437] width 887 height 74
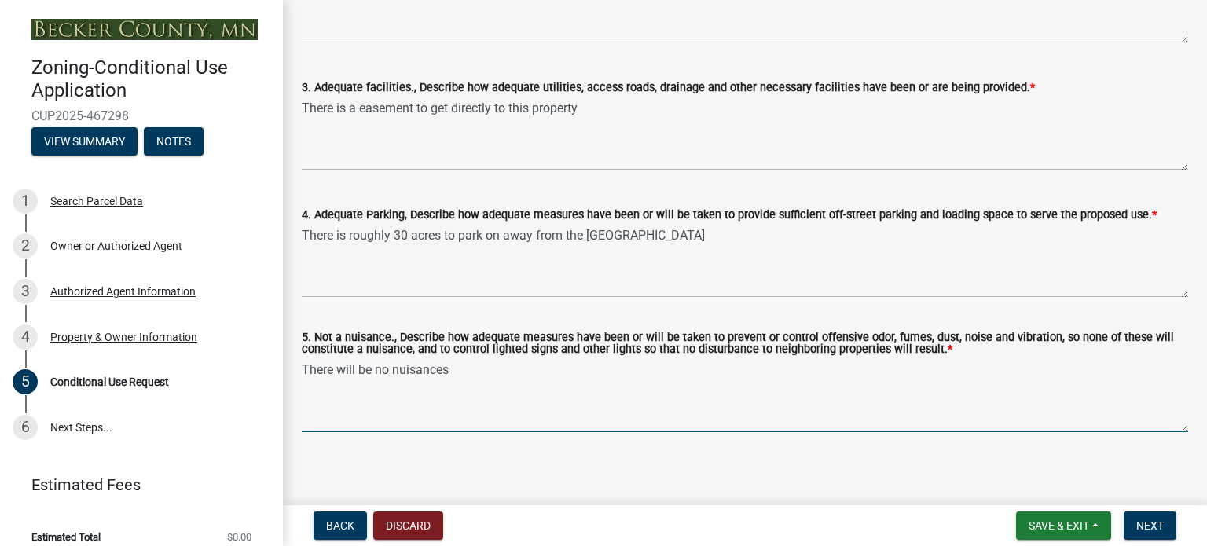
scroll to position [741, 0]
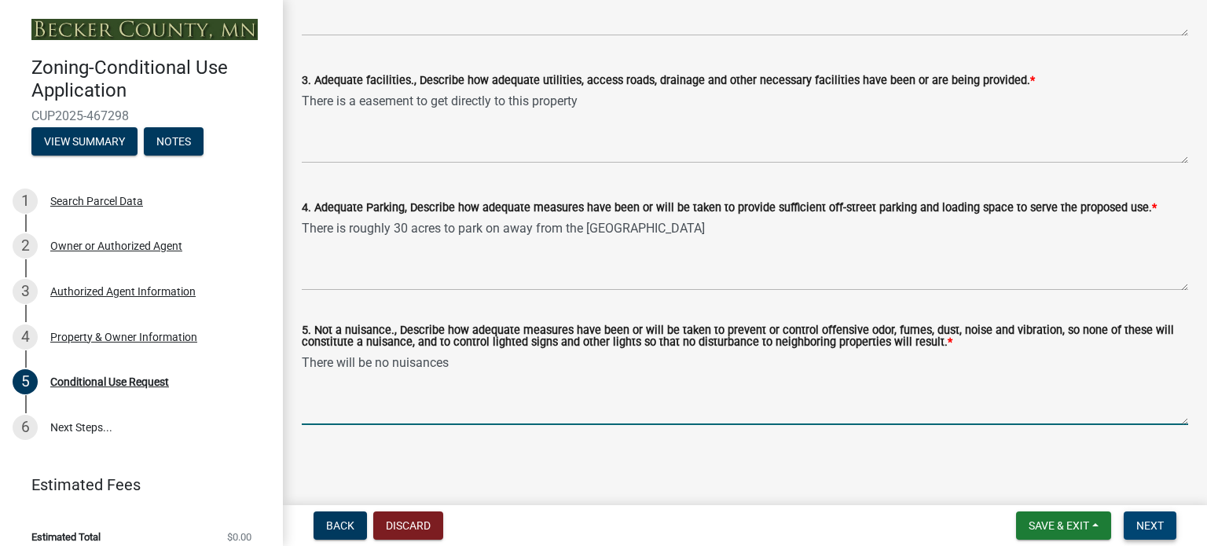
type textarea "There will be no nuisances"
click at [1153, 524] on span "Next" at bounding box center [1151, 526] width 28 height 13
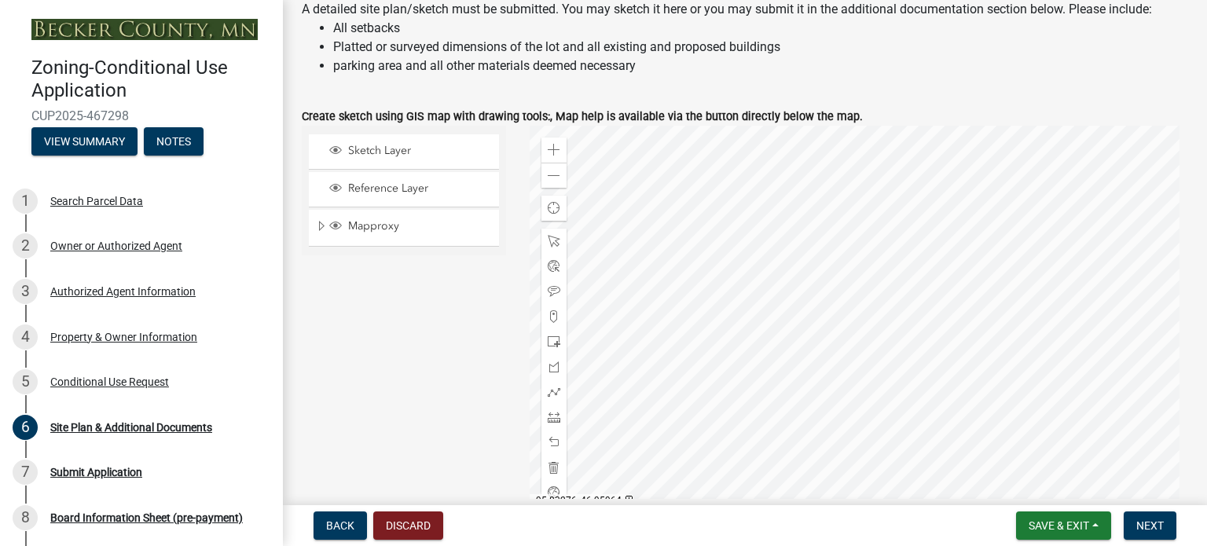
scroll to position [162, 0]
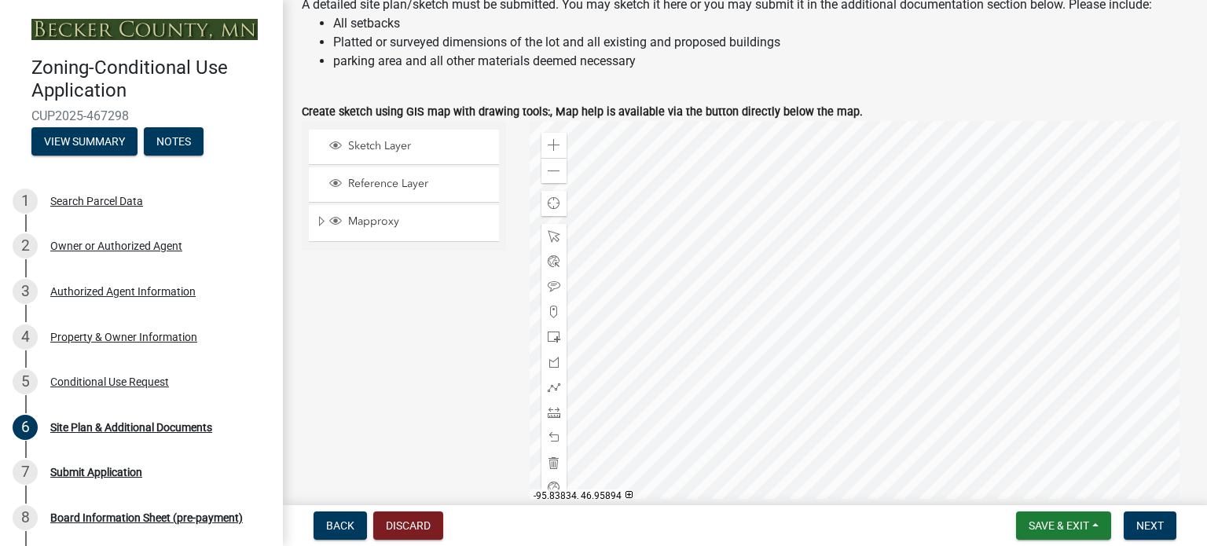
click at [900, 305] on div at bounding box center [860, 317] width 660 height 393
click at [552, 310] on span at bounding box center [554, 312] width 13 height 13
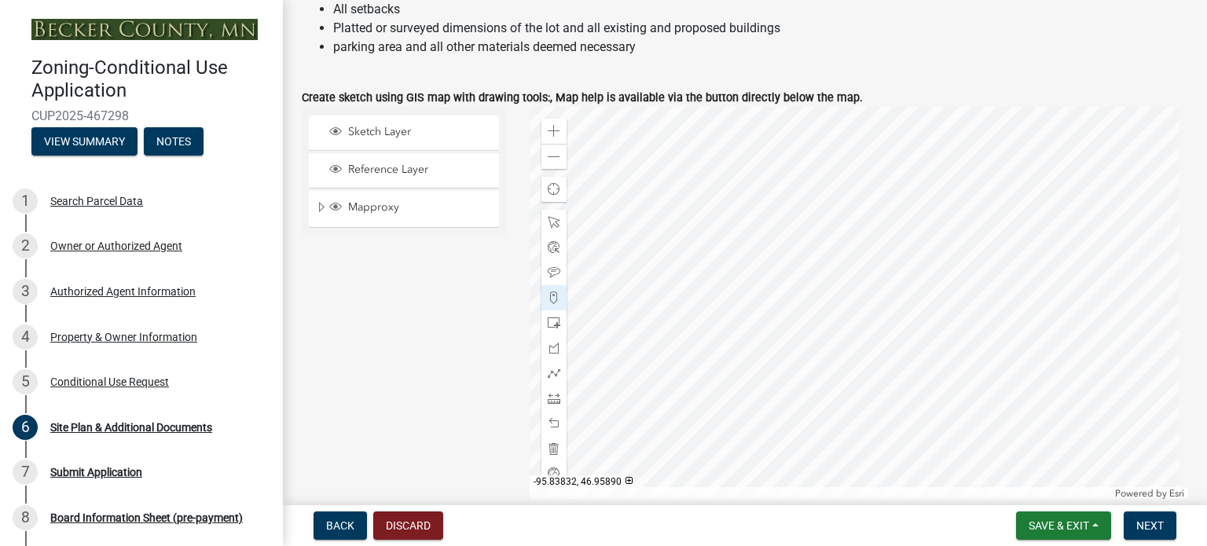
click at [901, 294] on div at bounding box center [860, 303] width 660 height 393
click at [923, 522] on div "Back Discard Save & Exit Save Save & Exit Next" at bounding box center [745, 526] width 899 height 28
click at [1143, 526] on span "Next" at bounding box center [1151, 526] width 28 height 13
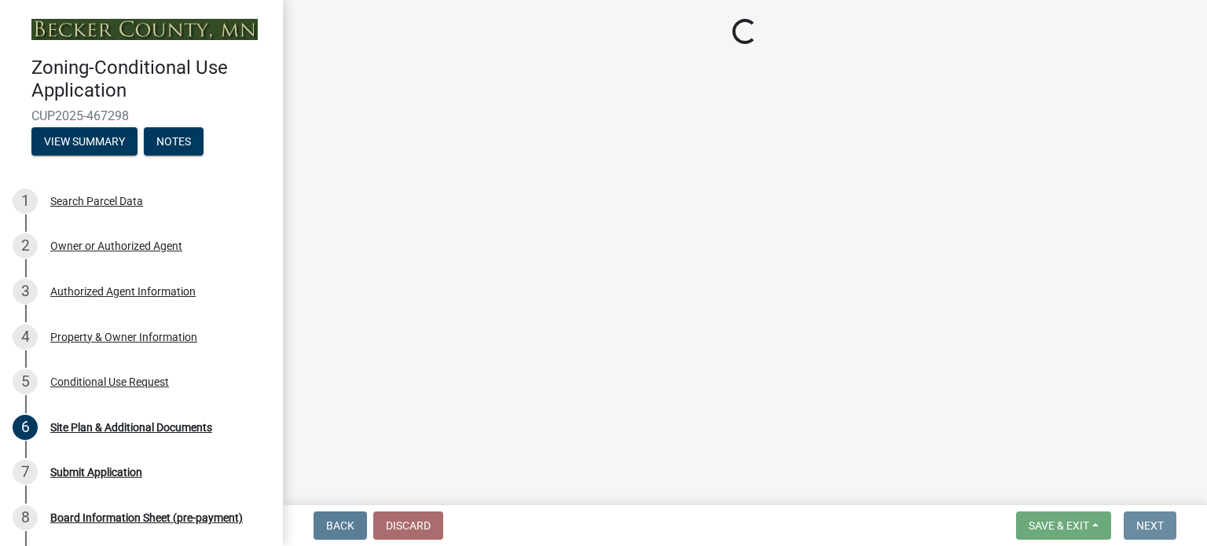
scroll to position [0, 0]
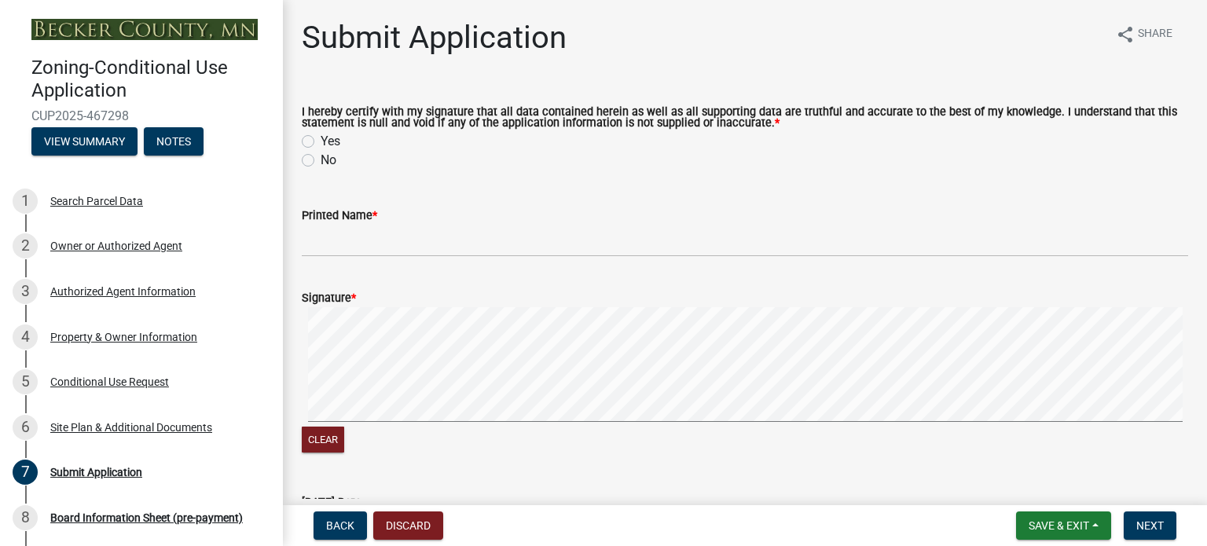
click at [321, 143] on label "Yes" at bounding box center [331, 141] width 20 height 19
click at [321, 142] on input "Yes" at bounding box center [326, 137] width 10 height 10
radio input "true"
click at [402, 222] on div "Printed Name *" at bounding box center [745, 215] width 887 height 19
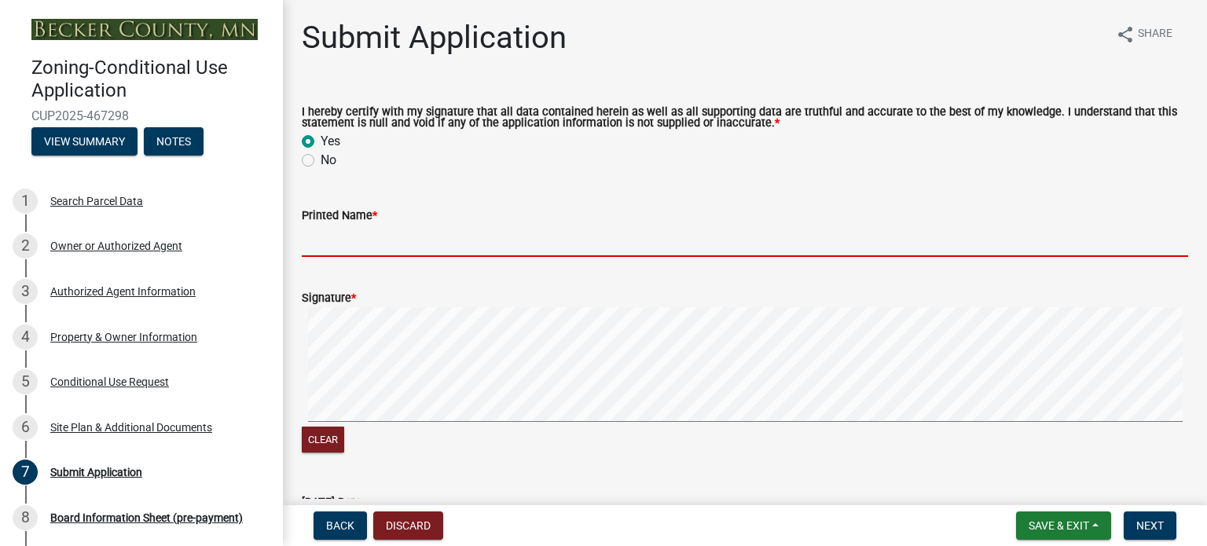
click at [411, 237] on input "Printed Name *" at bounding box center [745, 241] width 887 height 32
type input "[PERSON_NAME]"
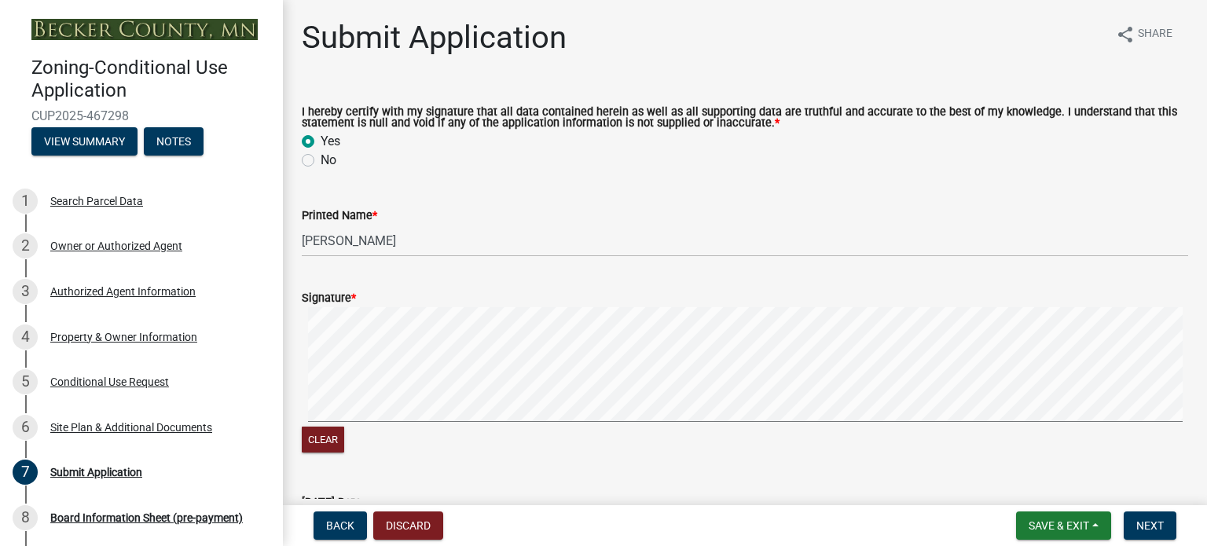
click at [346, 300] on label "Signature *" at bounding box center [329, 298] width 54 height 11
click at [325, 302] on label "Signature *" at bounding box center [329, 298] width 54 height 11
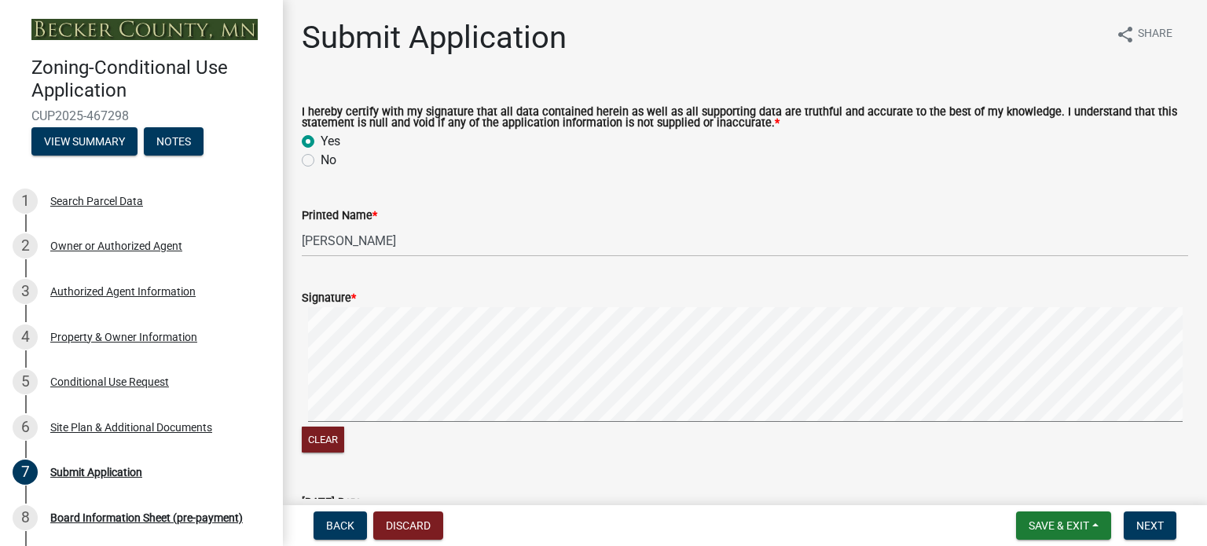
click at [325, 302] on label "Signature *" at bounding box center [329, 298] width 54 height 11
click at [328, 444] on button "Clear" at bounding box center [323, 440] width 42 height 26
click at [588, 452] on div "Clear" at bounding box center [745, 381] width 887 height 149
click at [335, 441] on button "Clear" at bounding box center [323, 440] width 42 height 26
click at [502, 444] on div "Clear" at bounding box center [745, 381] width 887 height 149
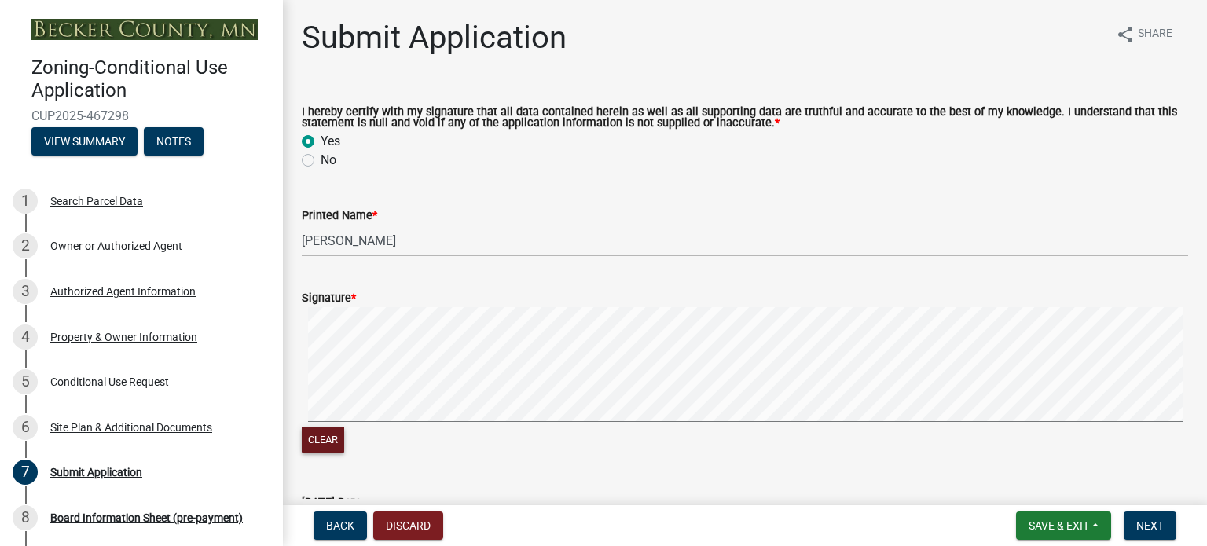
click at [585, 435] on div "Clear" at bounding box center [745, 381] width 887 height 149
click at [1195, 489] on div "Submit Application share Share I hereby certify with my signature that all data…" at bounding box center [745, 366] width 924 height 695
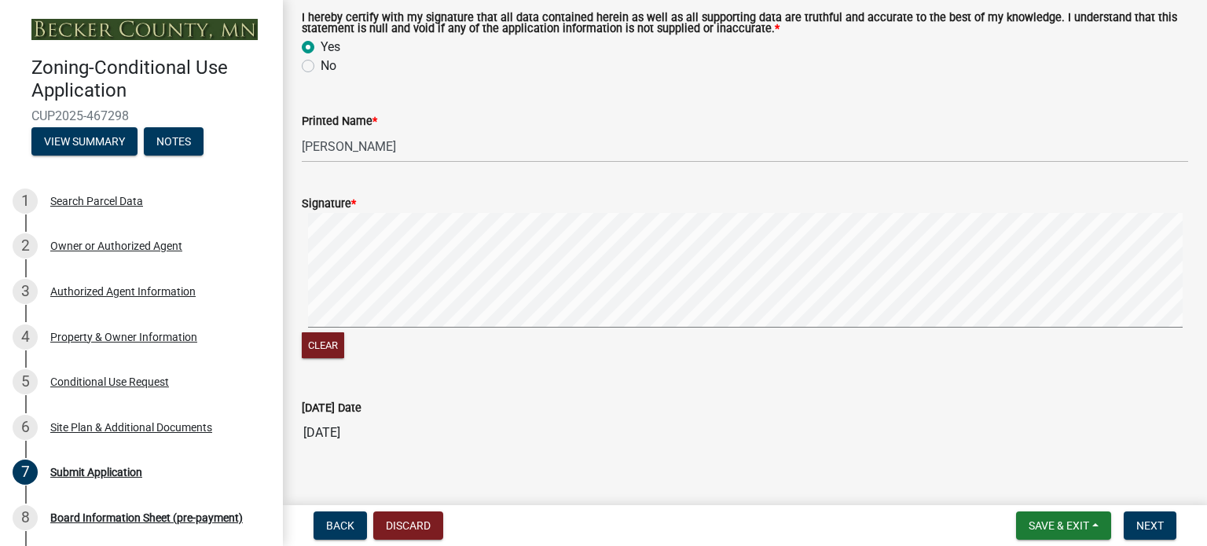
scroll to position [126, 0]
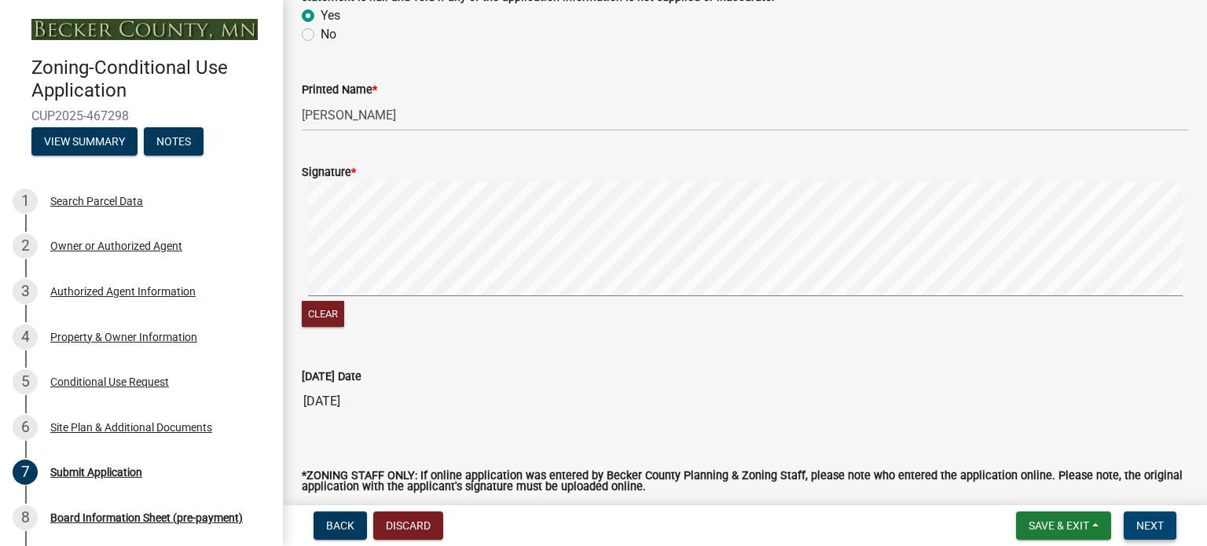
click at [1152, 520] on span "Next" at bounding box center [1151, 526] width 28 height 13
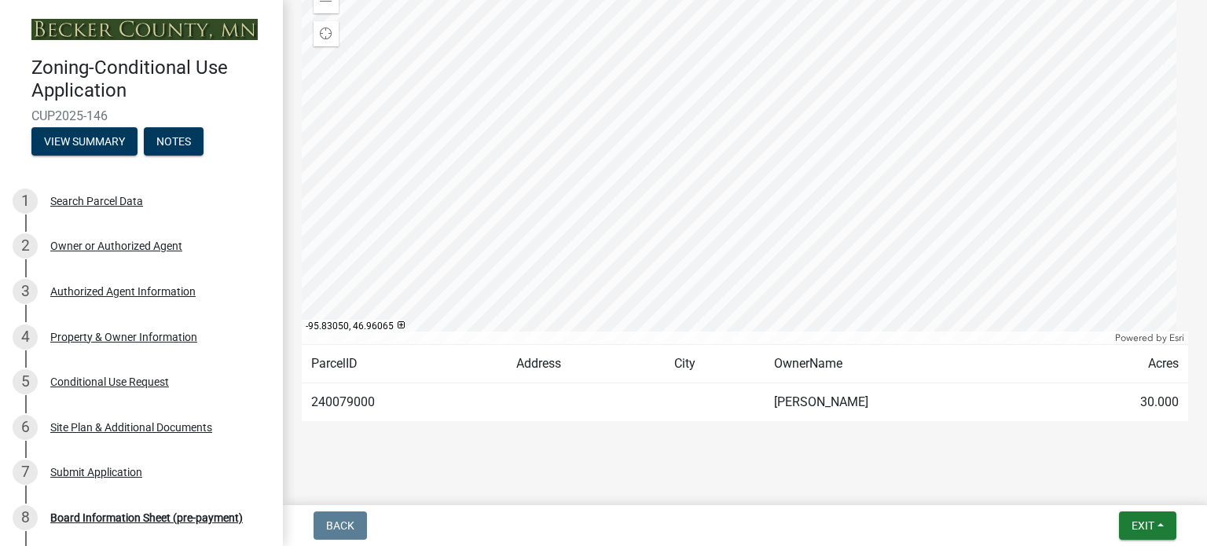
scroll to position [301, 0]
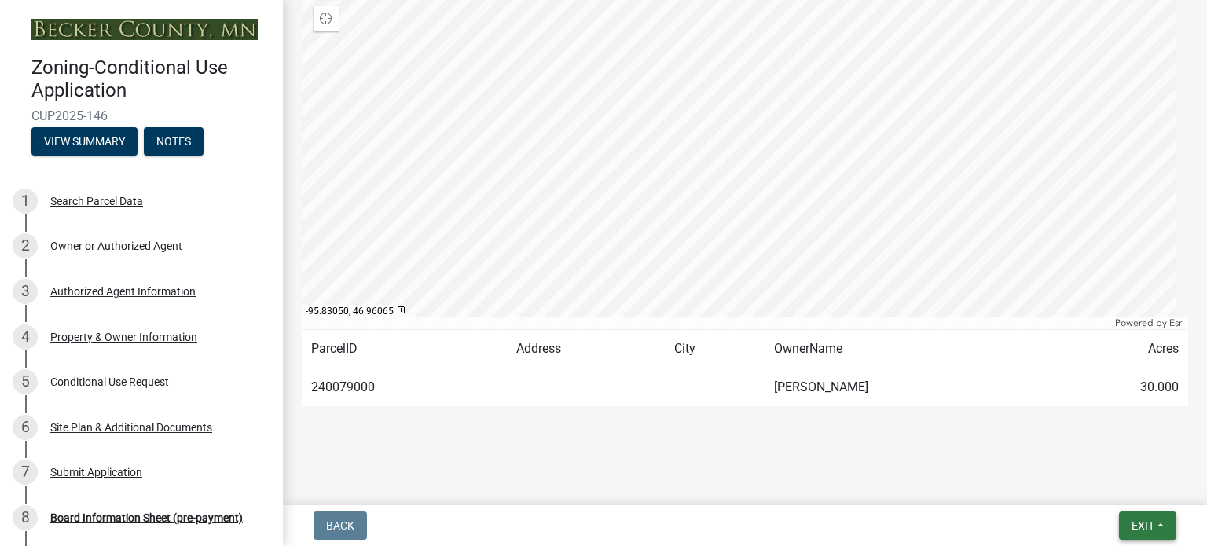
click at [1151, 531] on span "Exit" at bounding box center [1143, 526] width 23 height 13
click at [1115, 483] on button "Save & Exit" at bounding box center [1115, 485] width 126 height 38
